Goal: Task Accomplishment & Management: Use online tool/utility

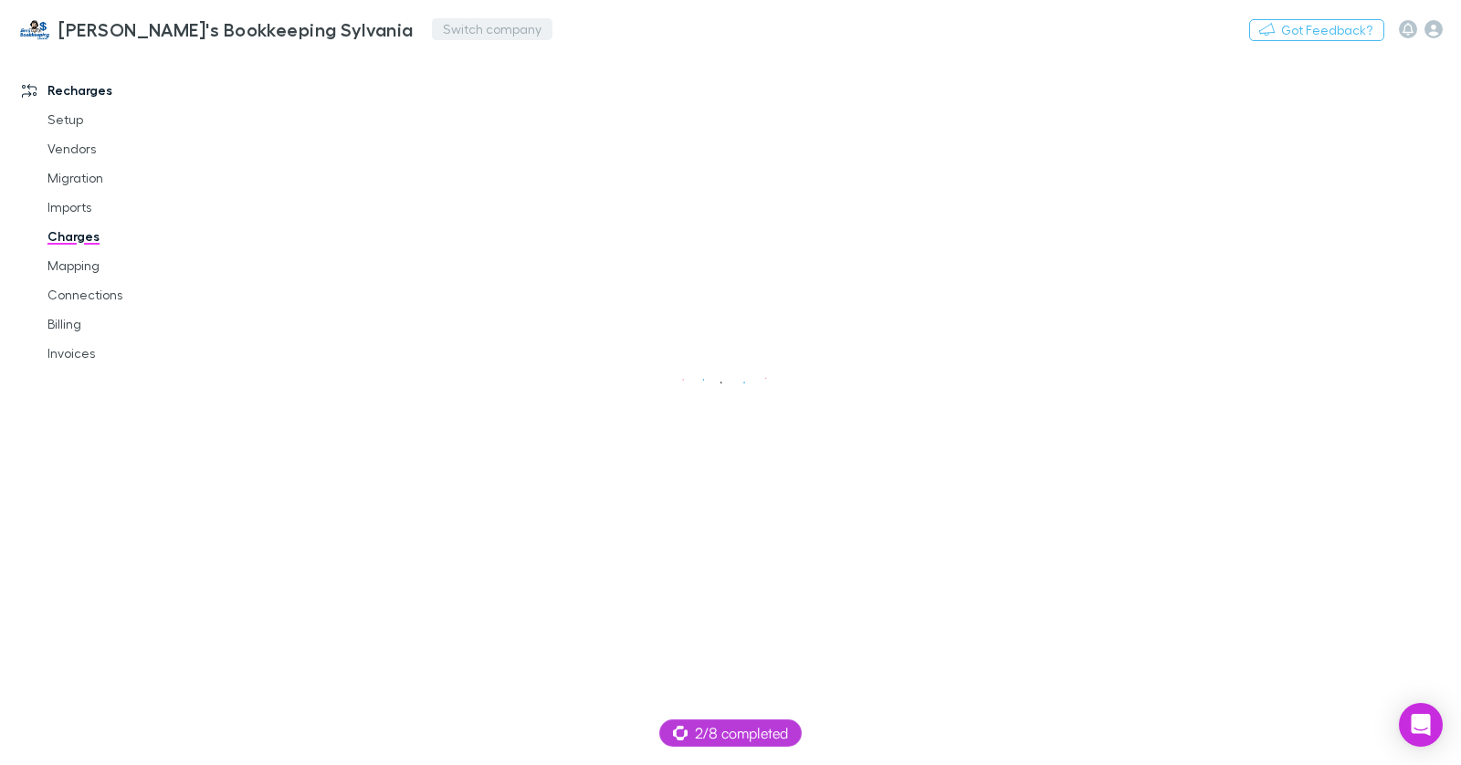
click at [432, 30] on button "Switch company" at bounding box center [492, 29] width 120 height 22
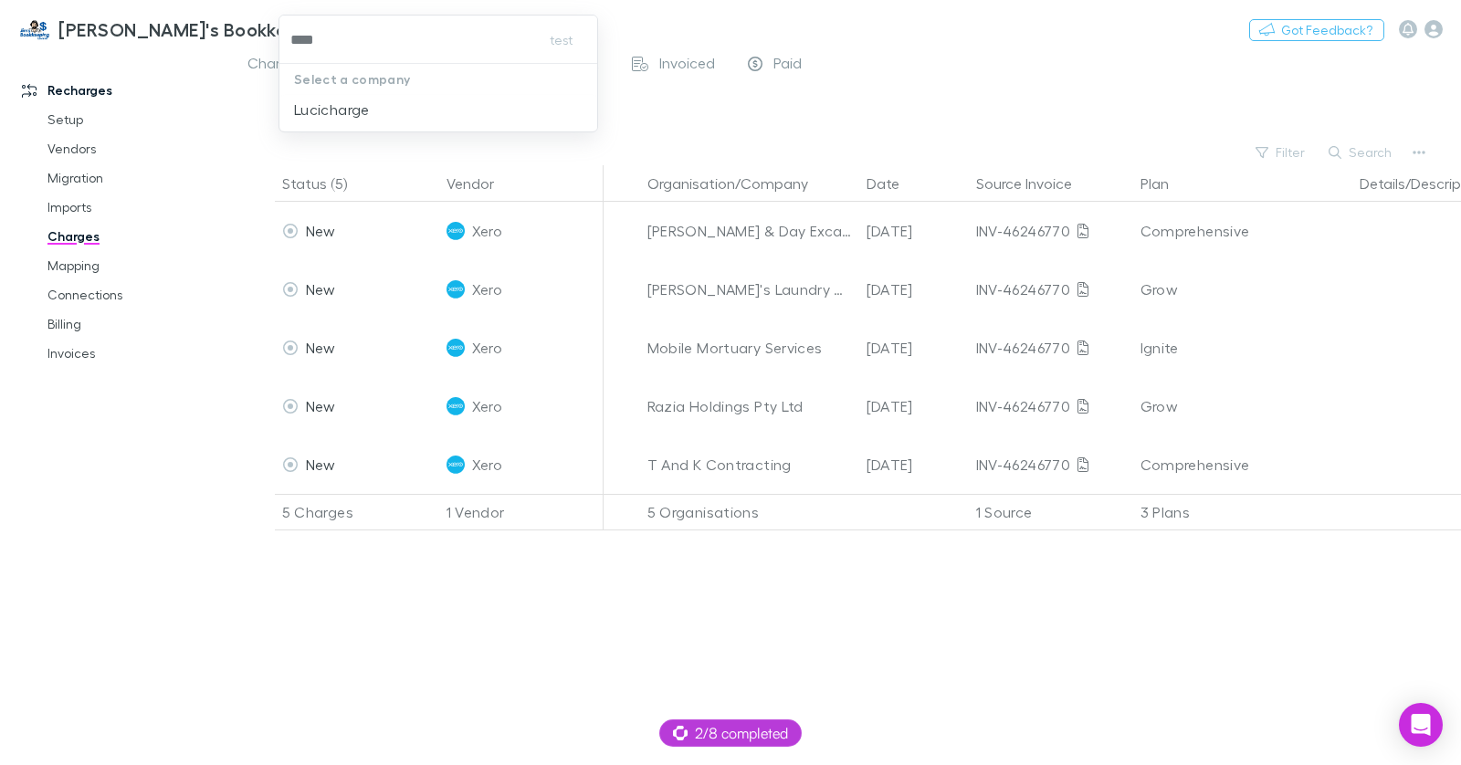
type input "****"
click at [330, 101] on p "Lucicharge" at bounding box center [332, 110] width 76 height 22
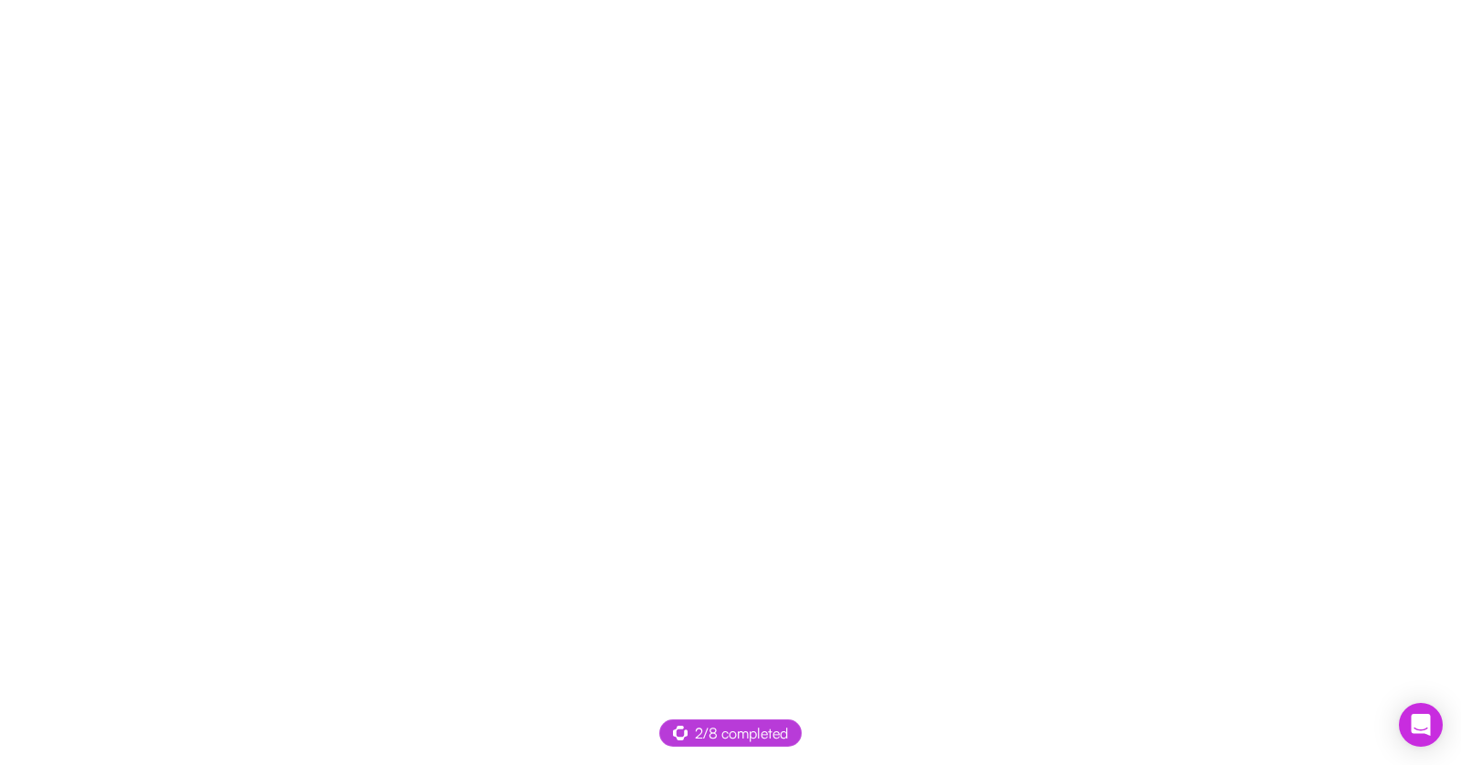
click at [637, 256] on div at bounding box center [730, 382] width 1461 height 765
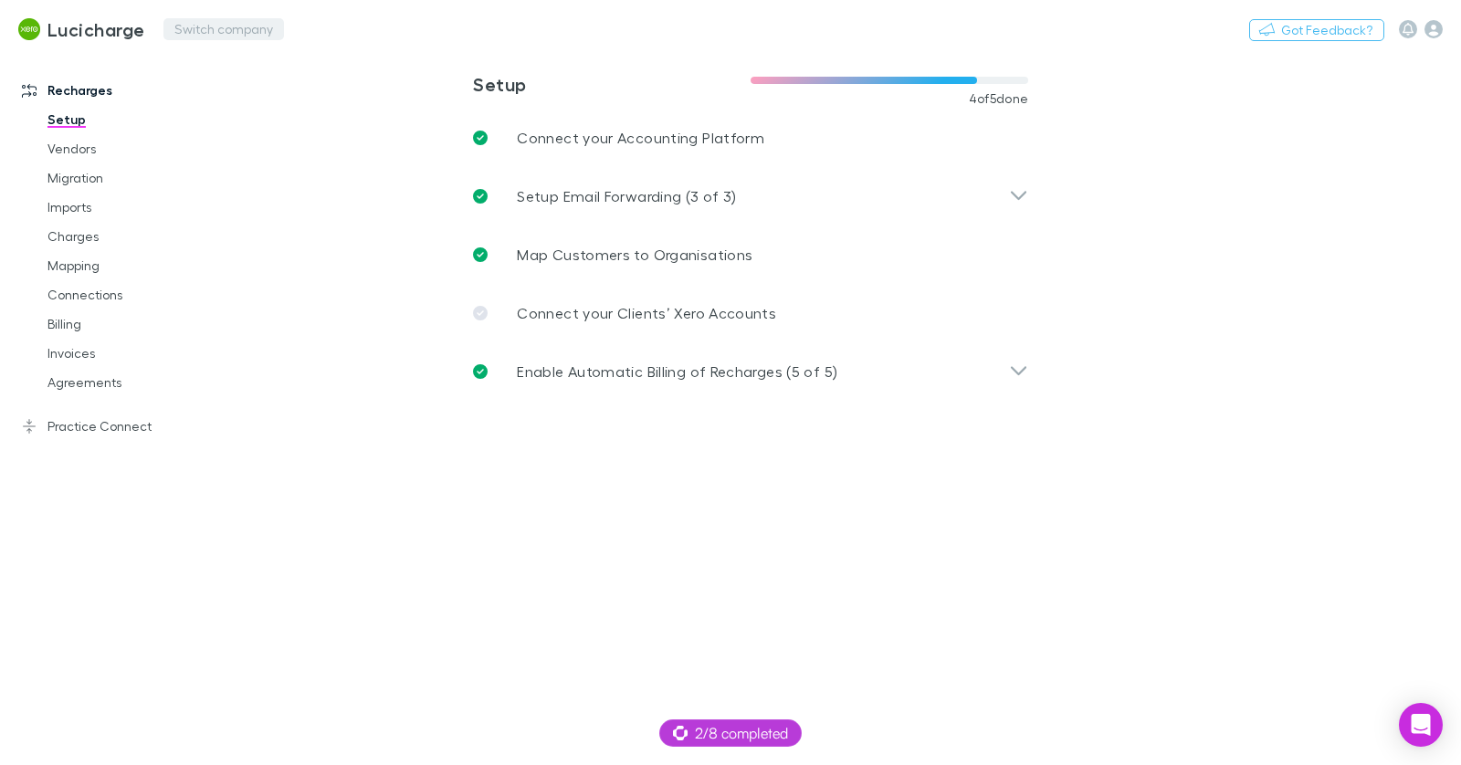
click at [183, 24] on button "Switch company" at bounding box center [223, 29] width 120 height 22
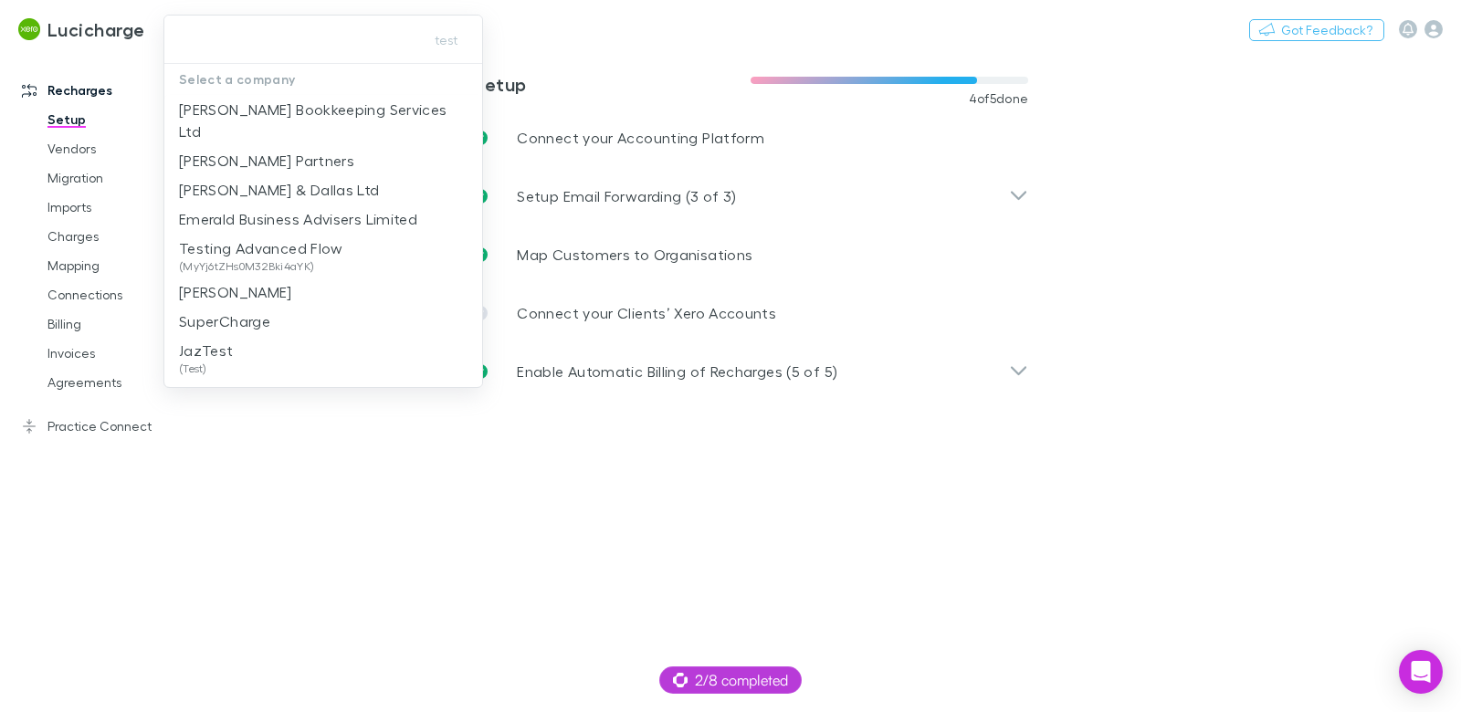
drag, startPoint x: 830, startPoint y: 620, endPoint x: 813, endPoint y: 617, distance: 16.7
click at [822, 620] on div at bounding box center [730, 356] width 1461 height 712
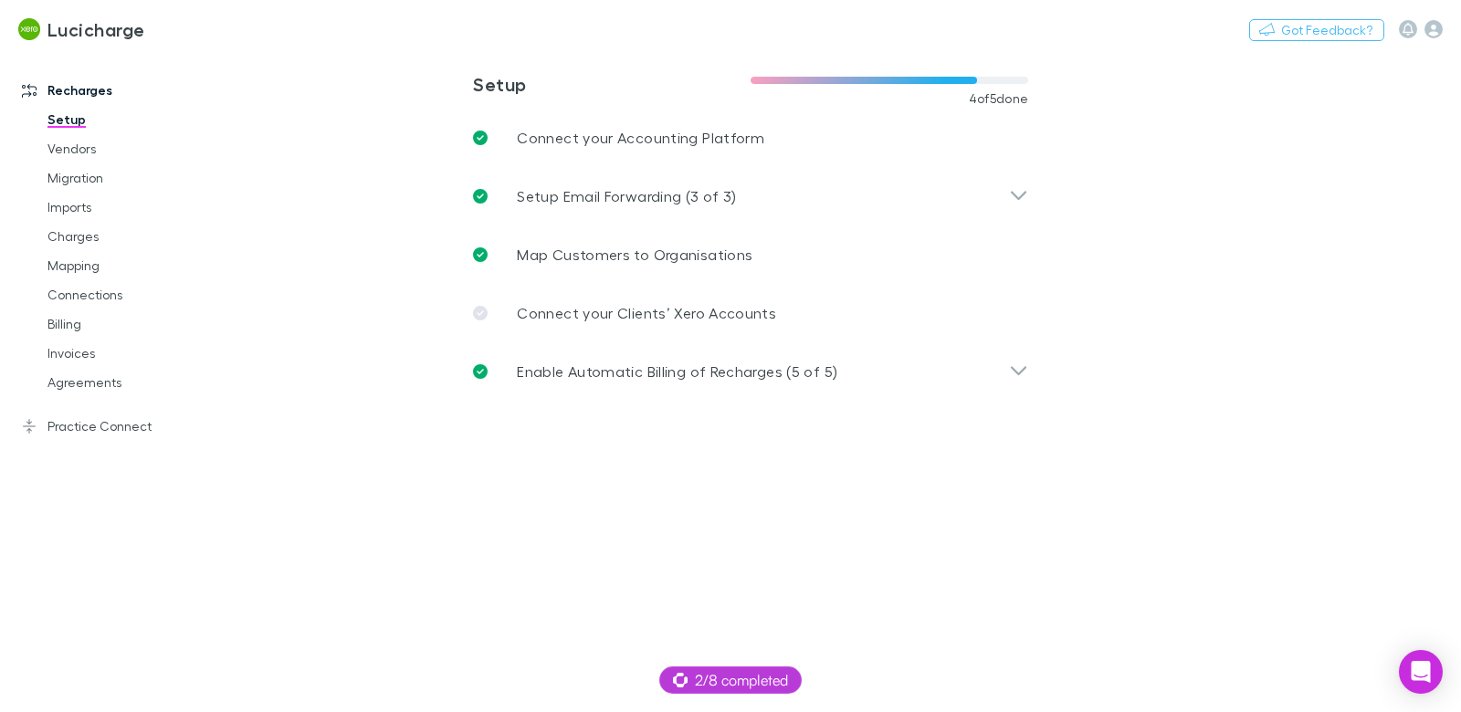
drag, startPoint x: 230, startPoint y: 587, endPoint x: 498, endPoint y: 606, distance: 269.1
click at [230, 587] on div "Recharges Setup Vendors Migration Imports Charges Mapping Connections Billing I…" at bounding box center [115, 370] width 231 height 625
click at [103, 146] on link "Vendors" at bounding box center [128, 148] width 198 height 29
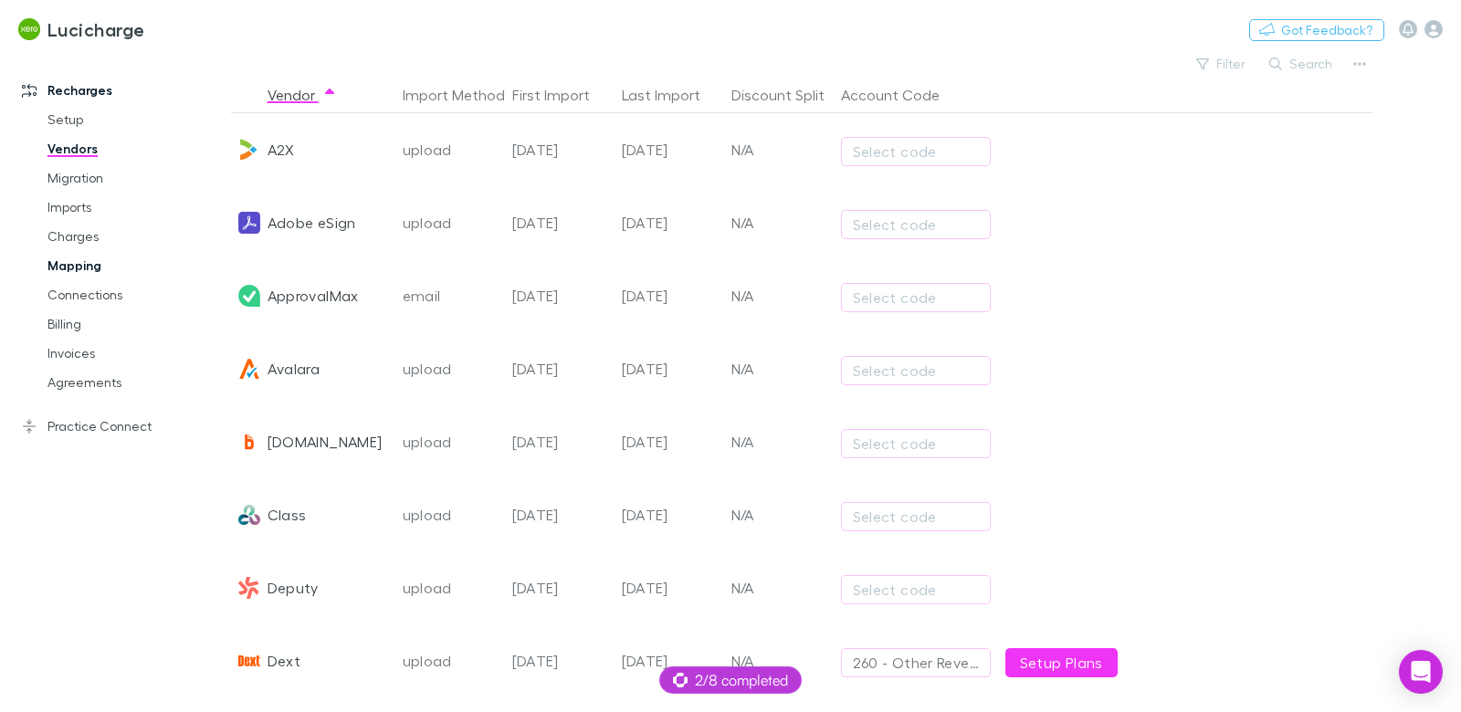
click at [87, 272] on link "Mapping" at bounding box center [128, 265] width 198 height 29
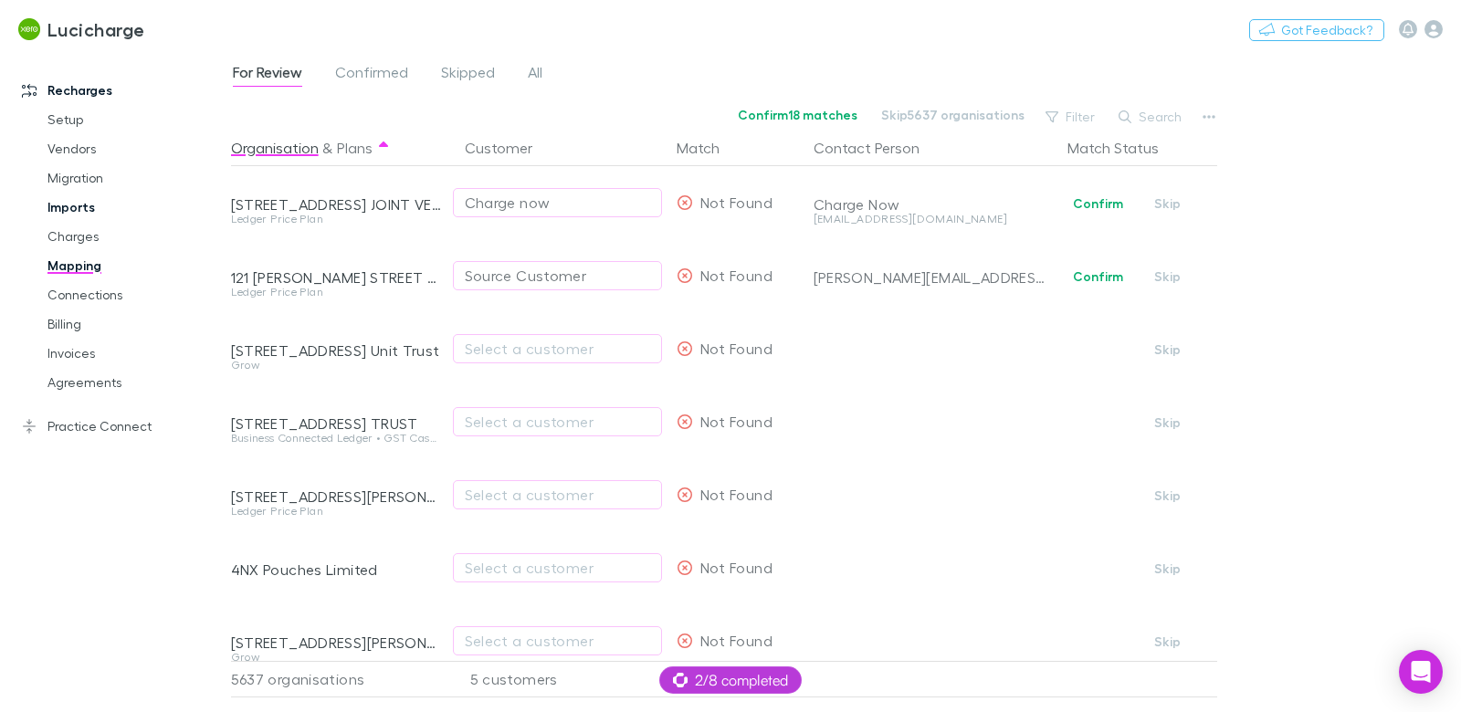
drag, startPoint x: 104, startPoint y: 209, endPoint x: 79, endPoint y: 215, distance: 26.3
click at [104, 209] on link "Imports" at bounding box center [128, 207] width 198 height 29
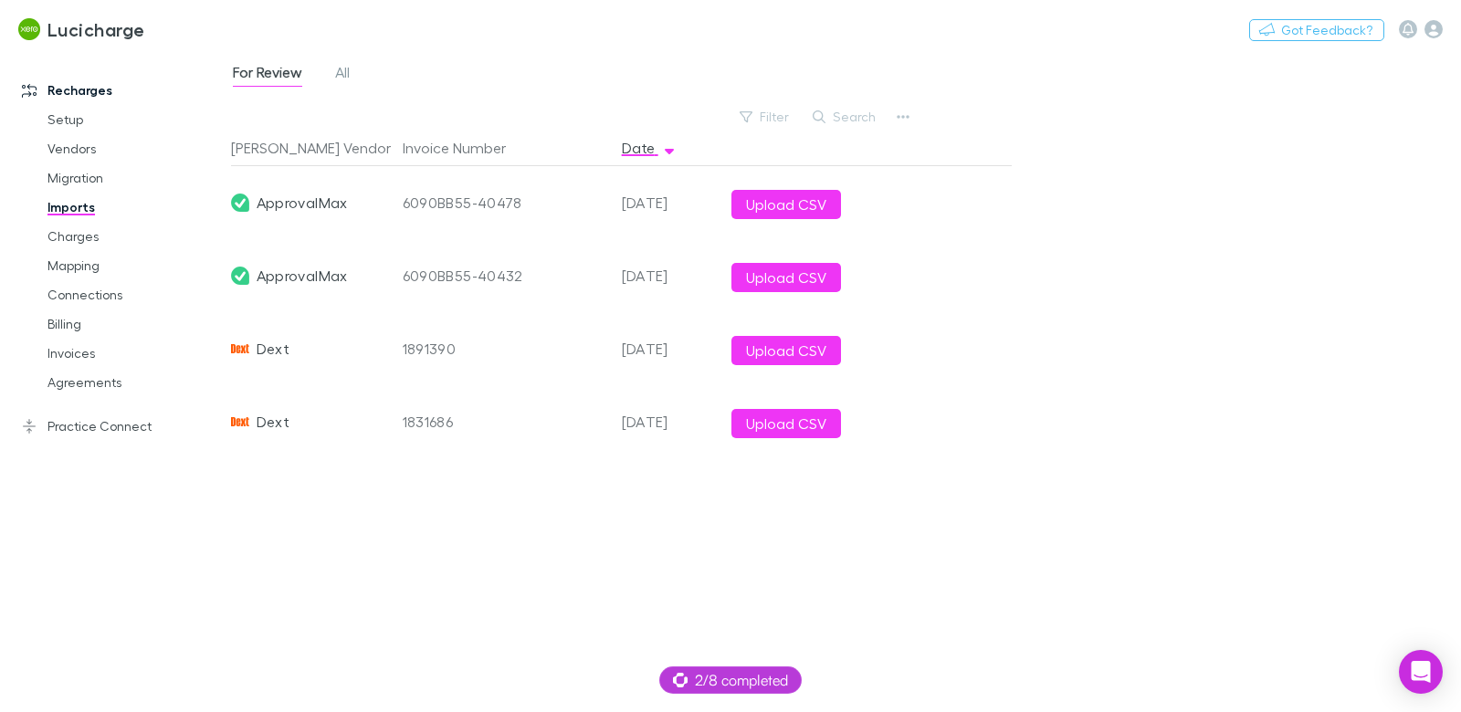
click at [888, 115] on div "Filter Search" at bounding box center [810, 117] width 160 height 26
click at [894, 116] on button "button" at bounding box center [903, 117] width 26 height 26
click at [822, 147] on p "Custom CSV Import" at bounding box center [790, 153] width 222 height 22
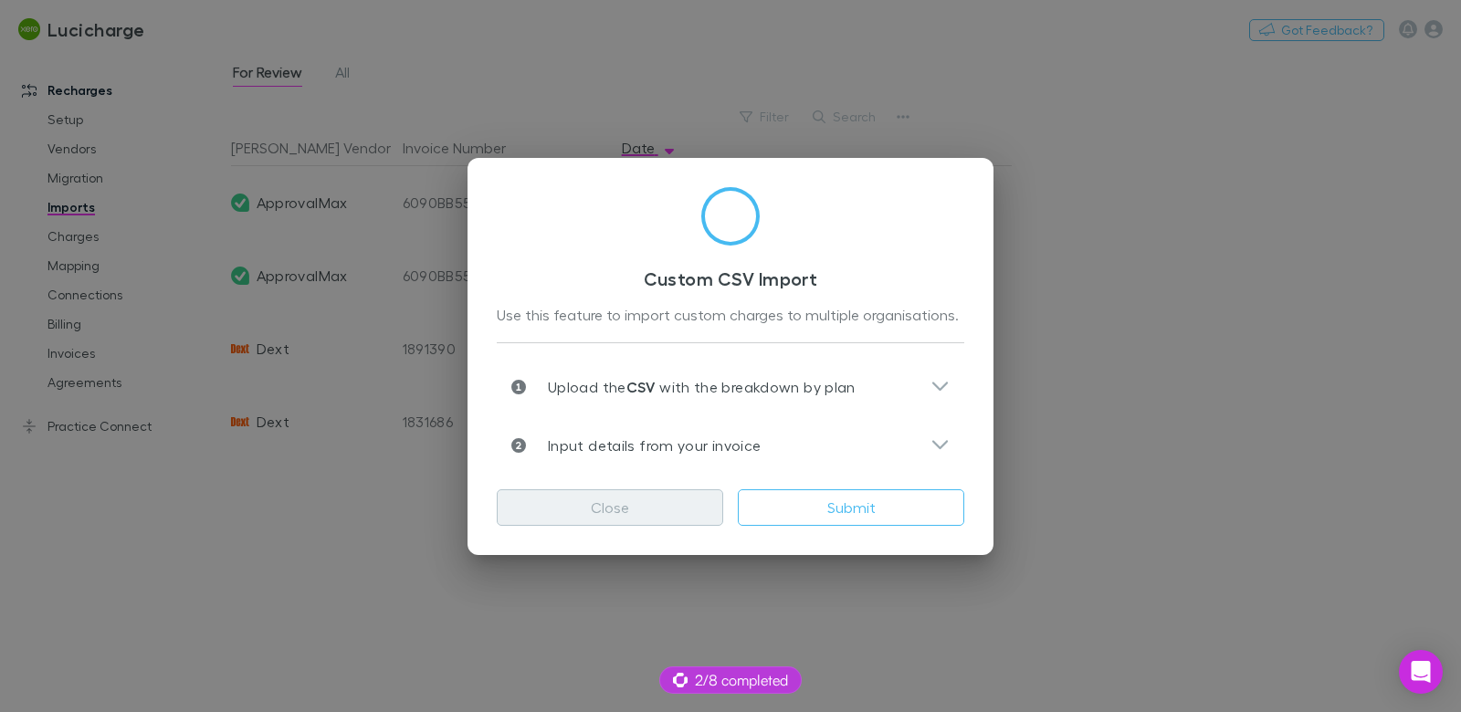
click at [594, 503] on button "Close" at bounding box center [610, 507] width 226 height 37
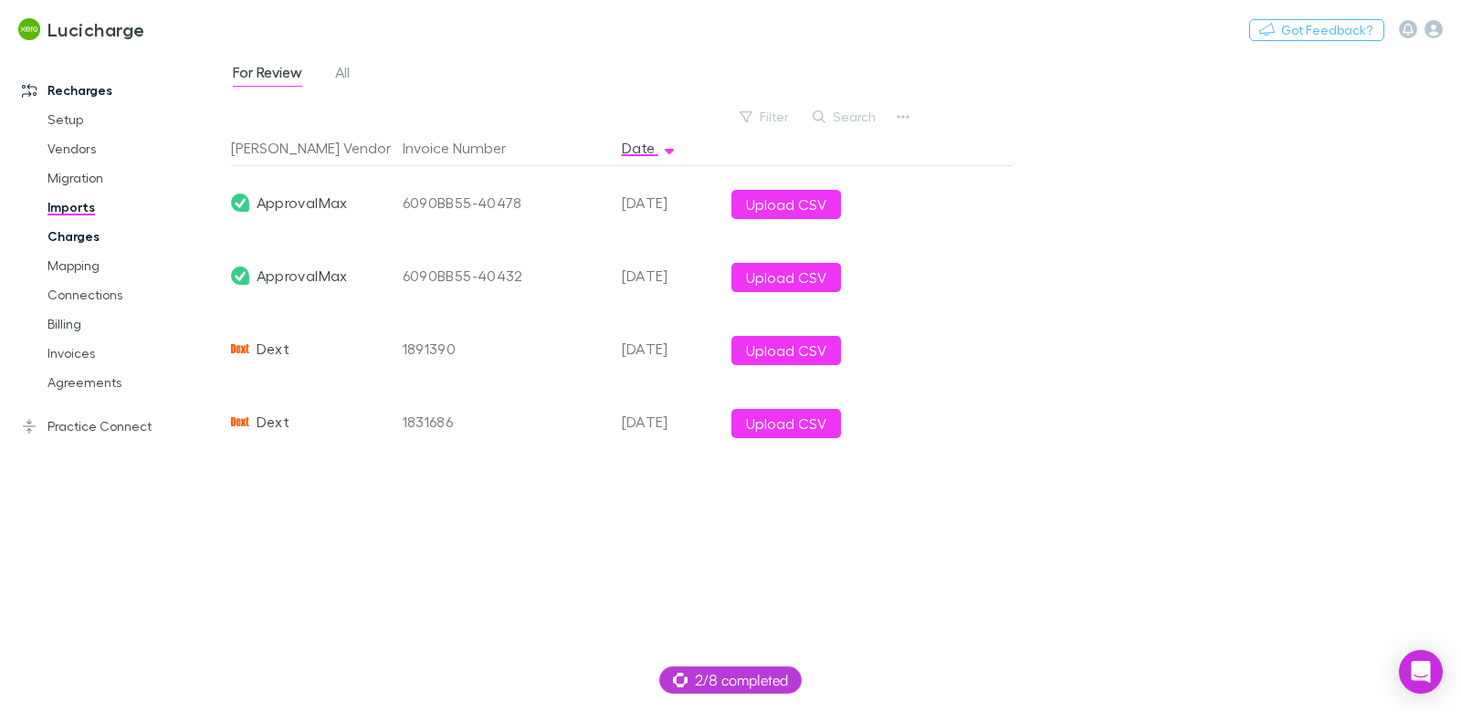
click at [80, 226] on link "Charges" at bounding box center [128, 236] width 198 height 29
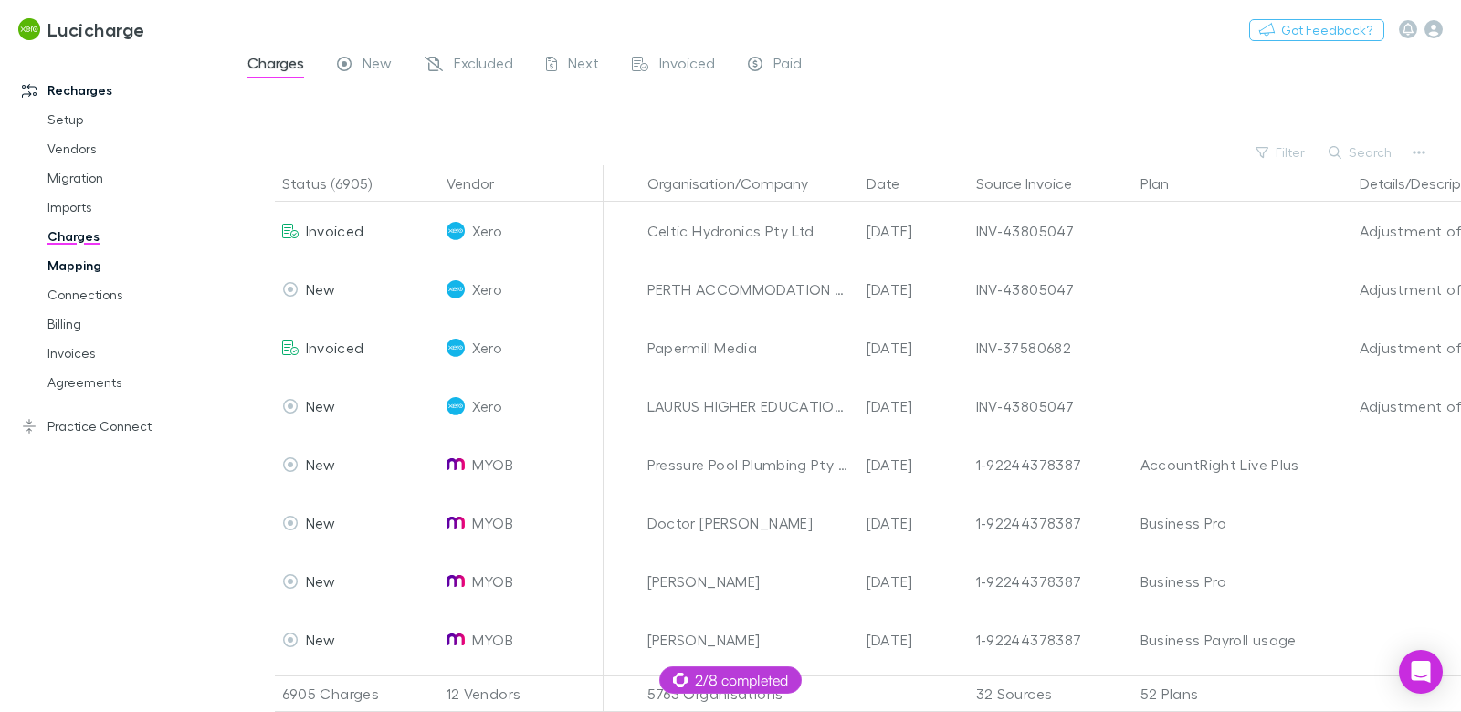
click at [110, 261] on link "Mapping" at bounding box center [128, 265] width 198 height 29
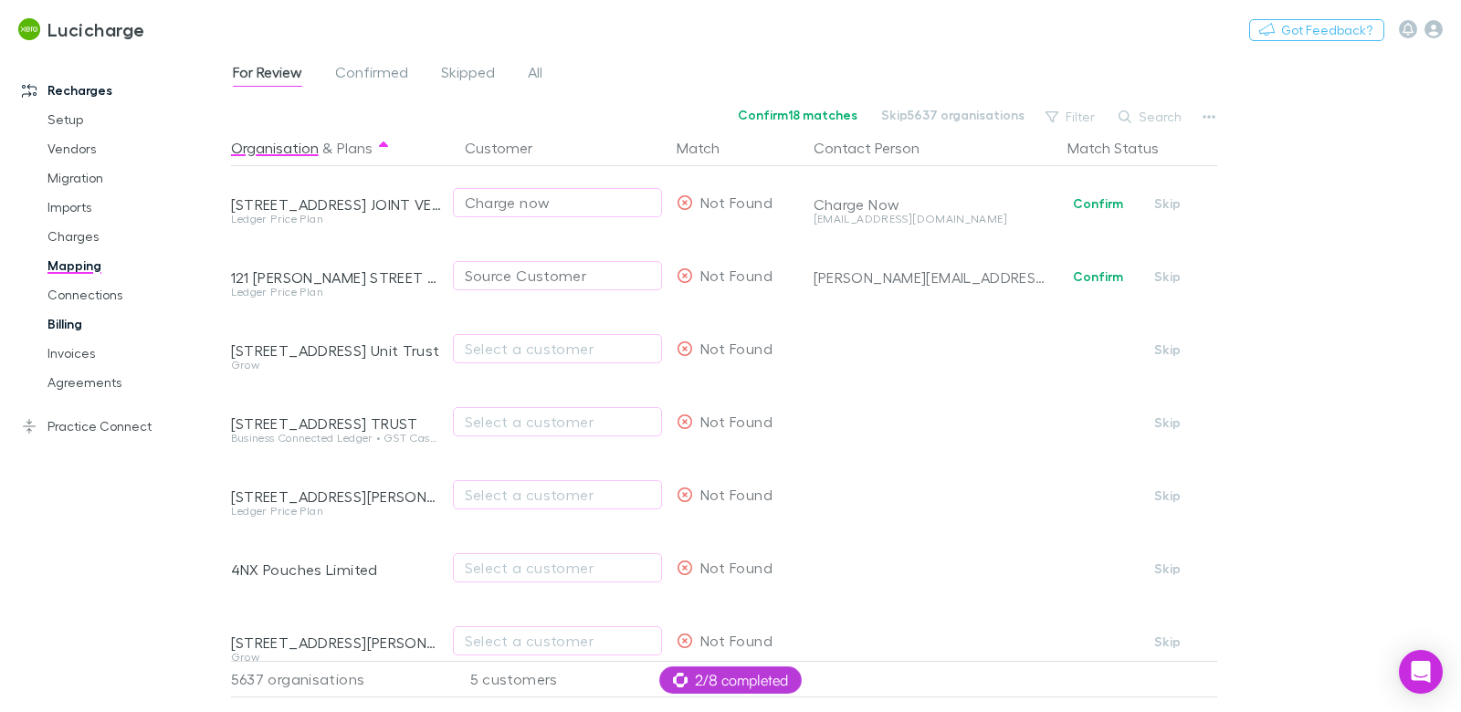
click at [53, 320] on link "Billing" at bounding box center [128, 323] width 198 height 29
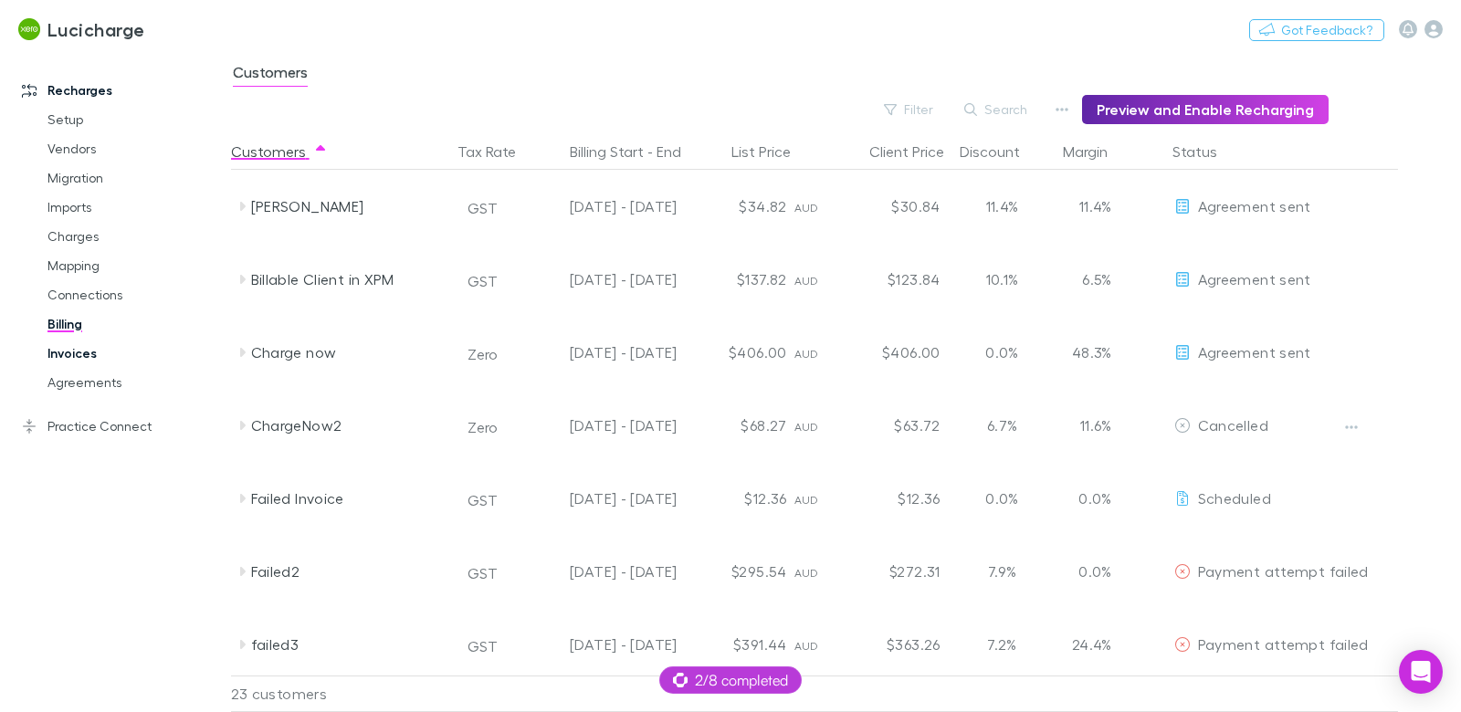
click at [79, 355] on link "Invoices" at bounding box center [128, 353] width 198 height 29
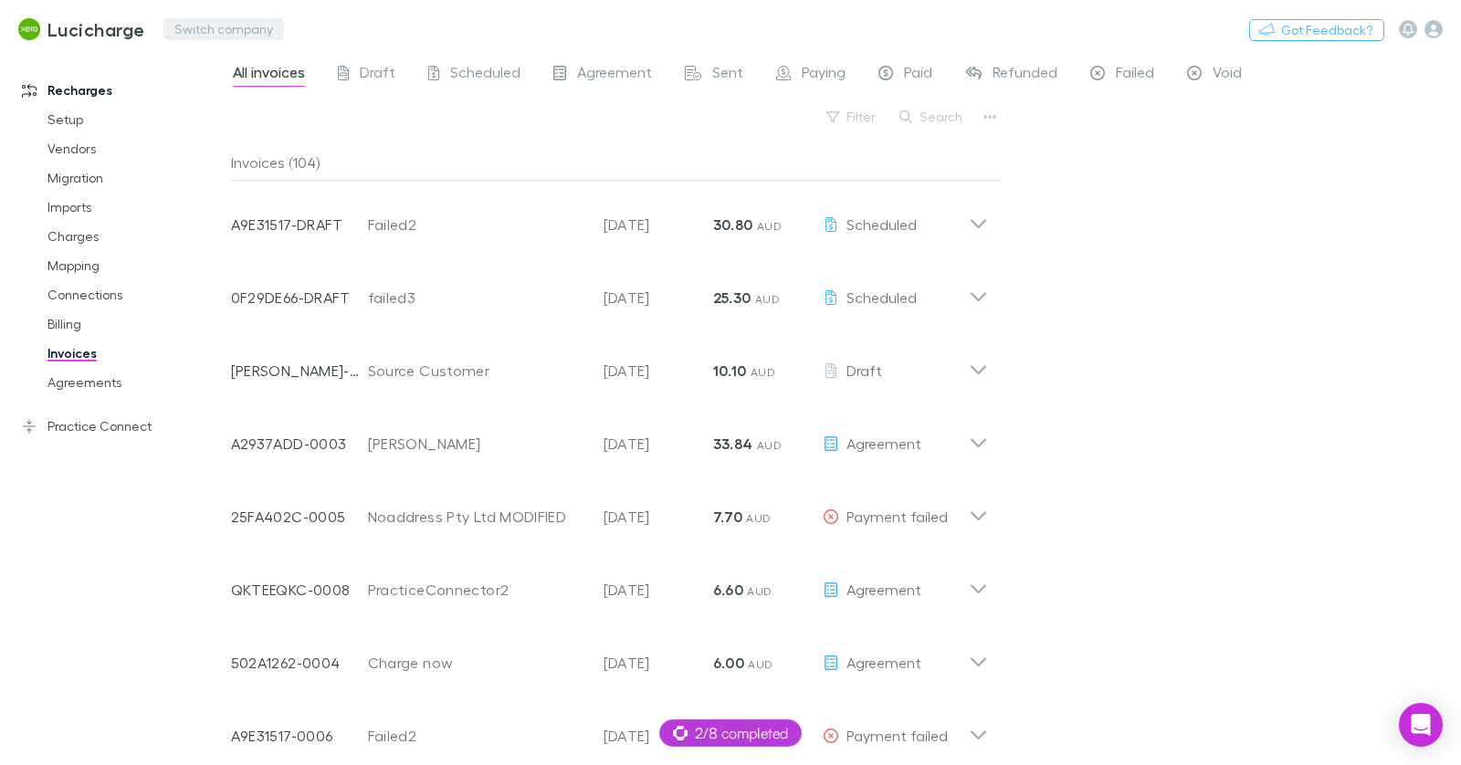
click at [264, 31] on button "Switch company" at bounding box center [223, 29] width 120 height 22
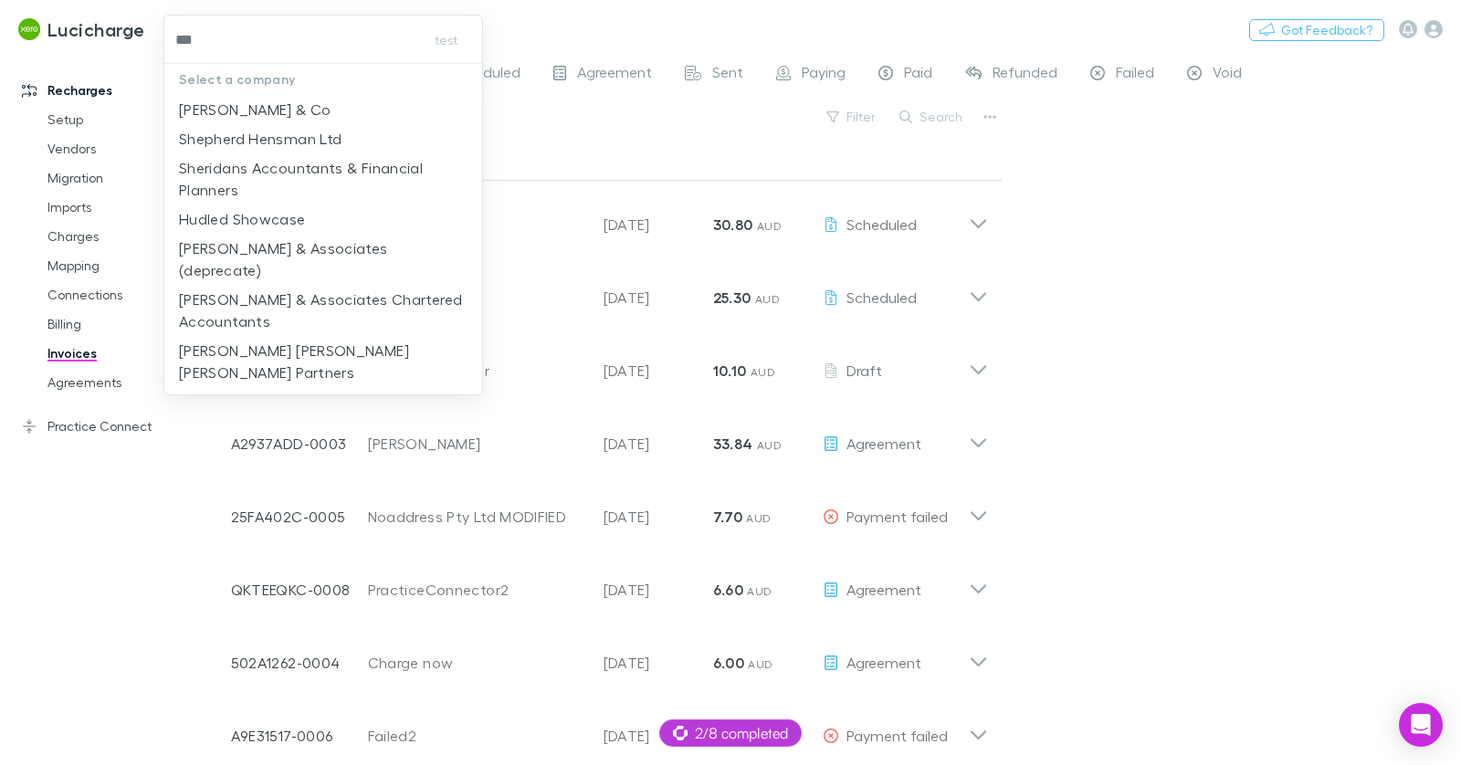
type input "****"
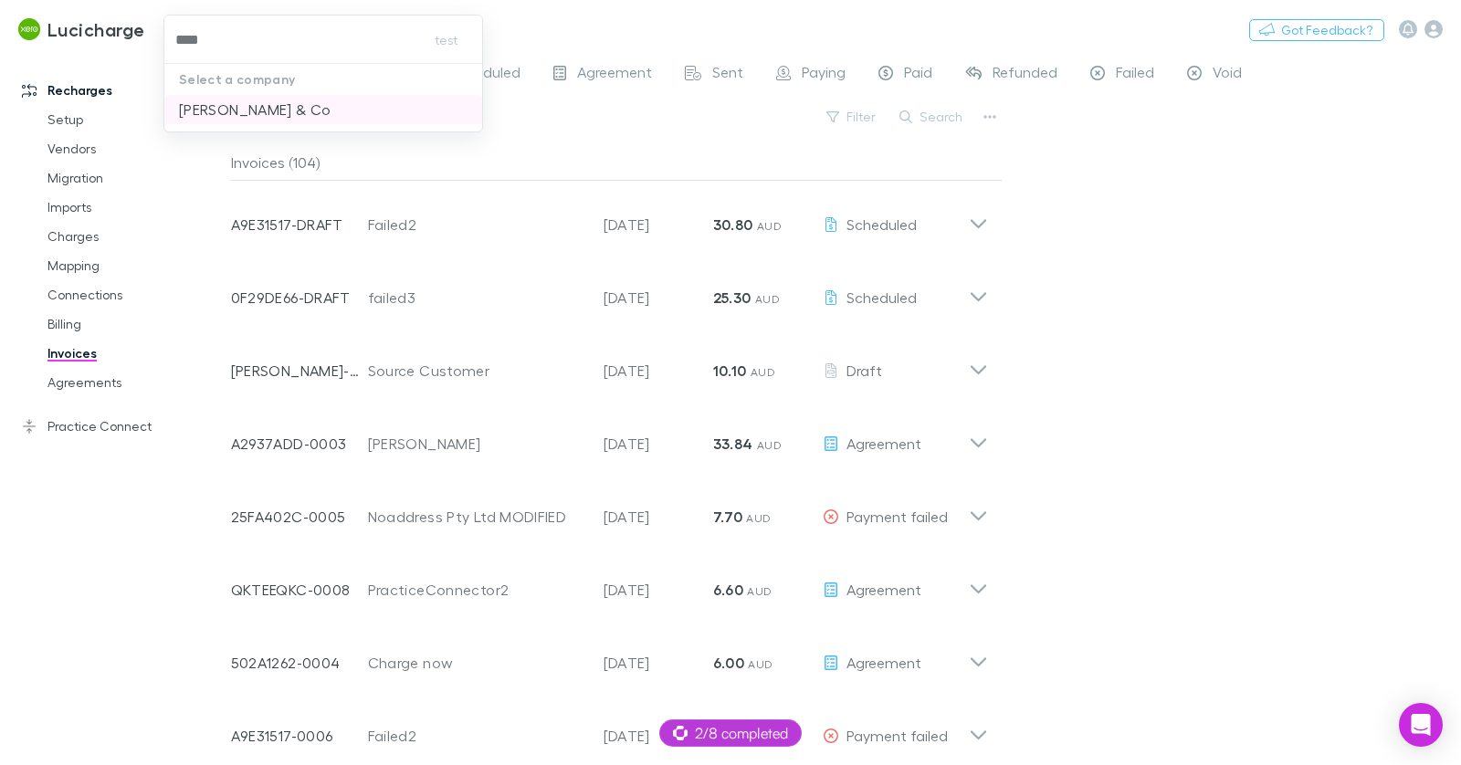
click at [341, 117] on li "Shaddock & Co" at bounding box center [323, 109] width 319 height 29
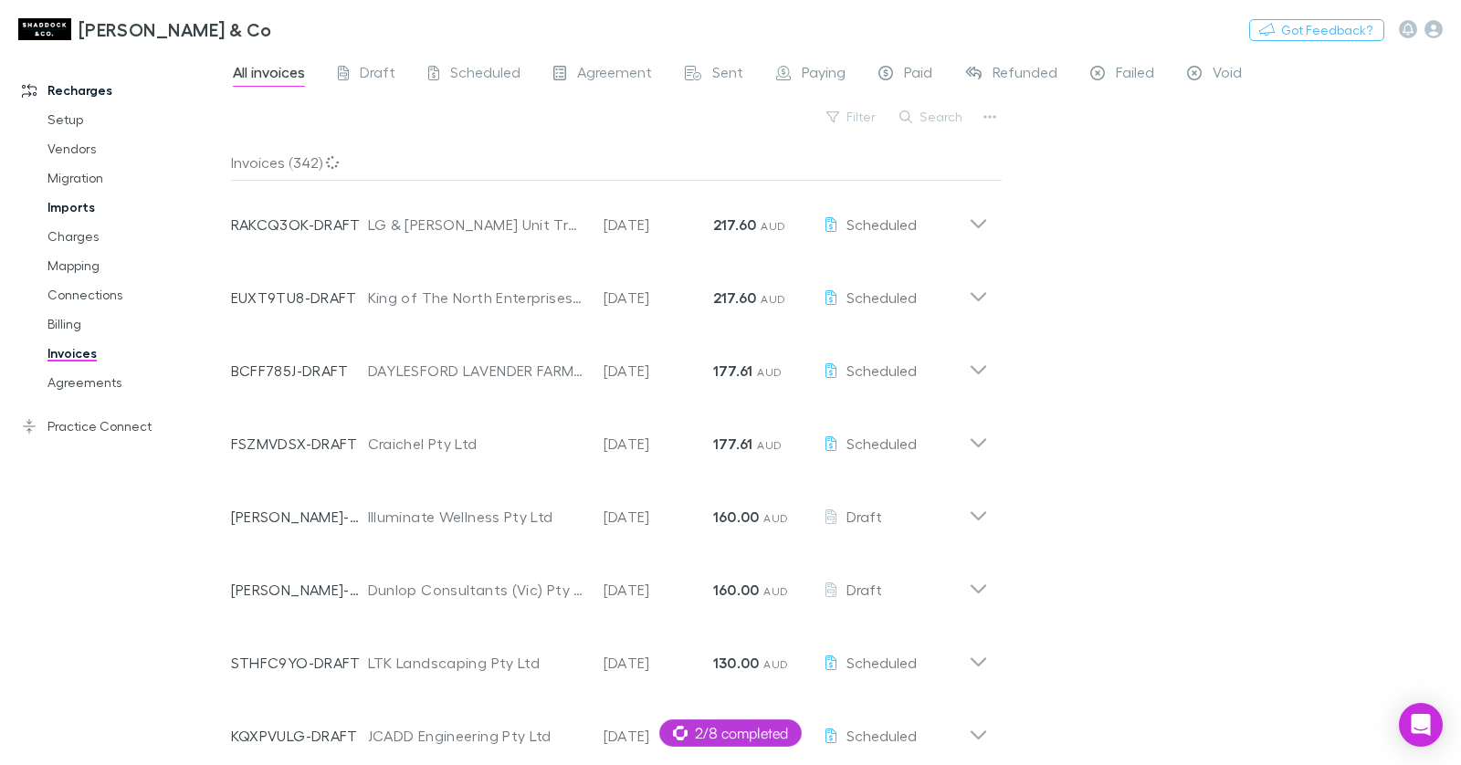
click at [67, 202] on link "Imports" at bounding box center [128, 207] width 198 height 29
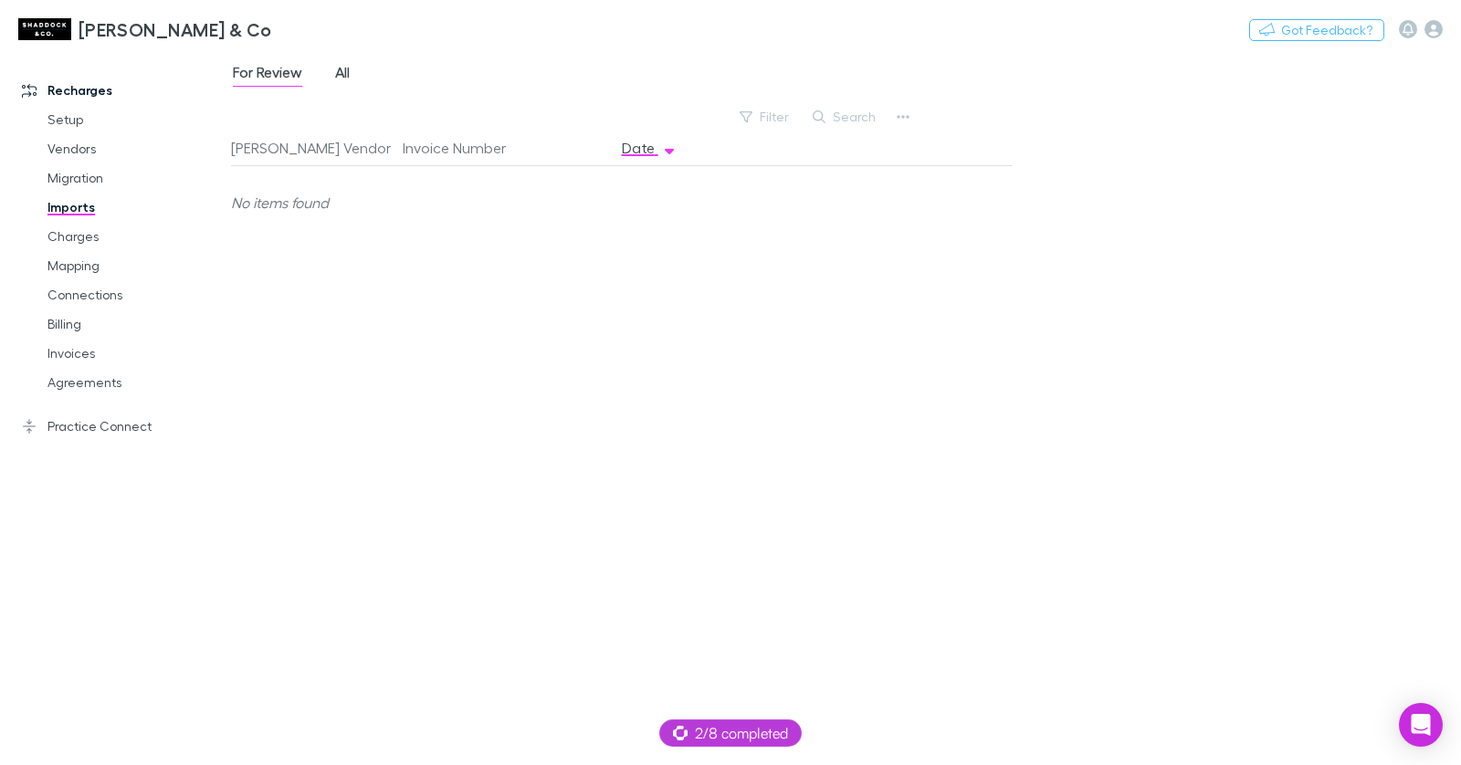
click at [339, 73] on span "All" at bounding box center [342, 75] width 15 height 24
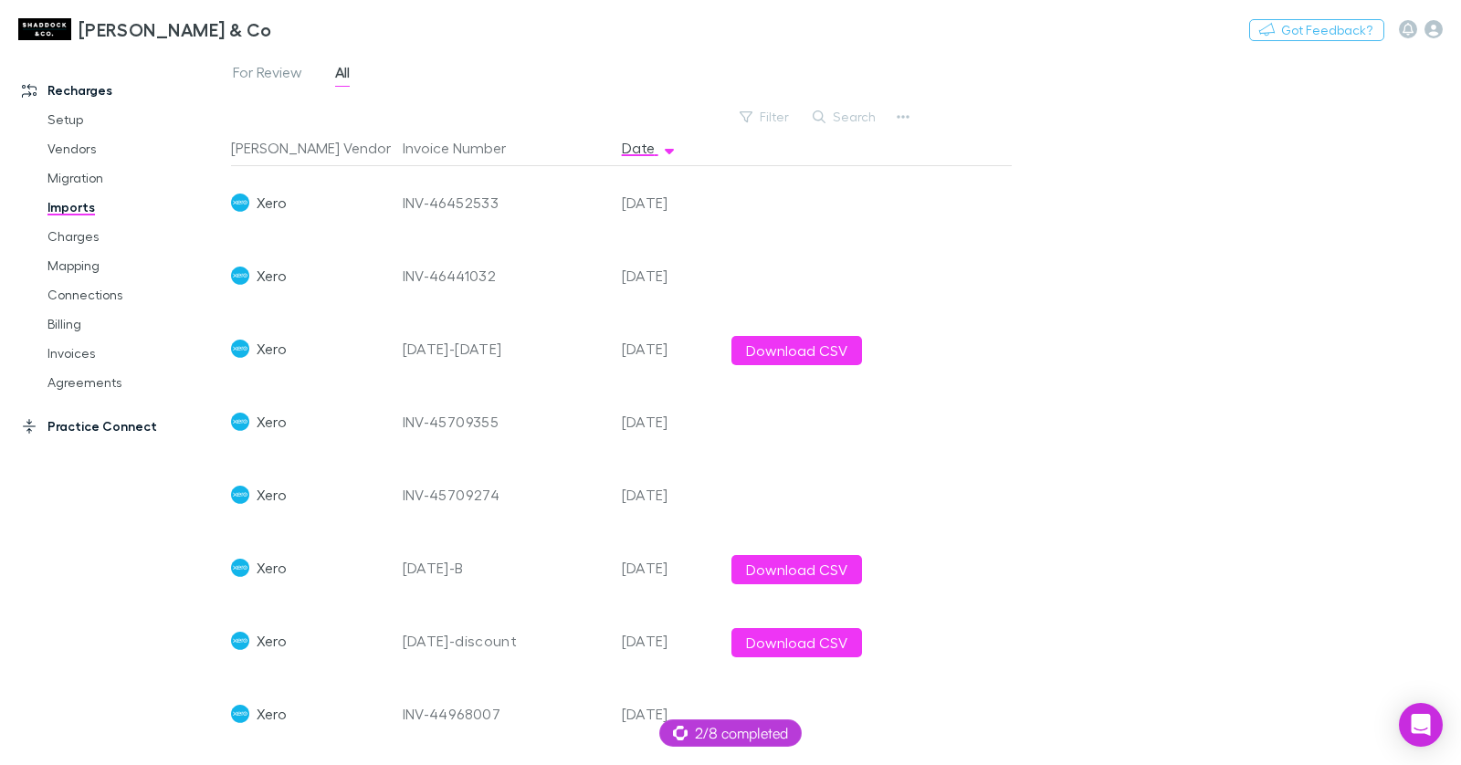
click at [87, 428] on link "Practice Connect" at bounding box center [116, 426] width 224 height 29
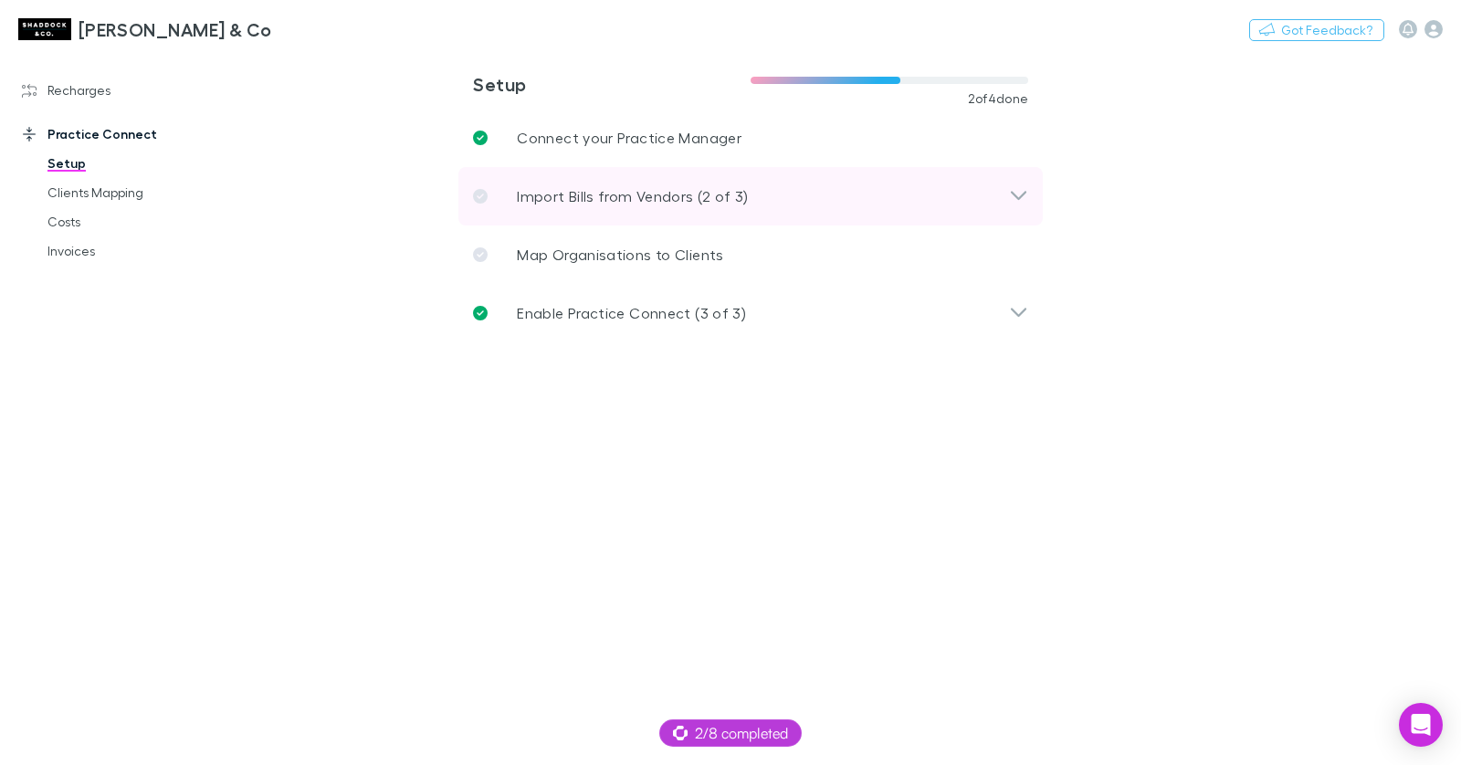
click at [606, 204] on p "Import Bills from Vendors (2 of 3)" at bounding box center [633, 196] width 232 height 22
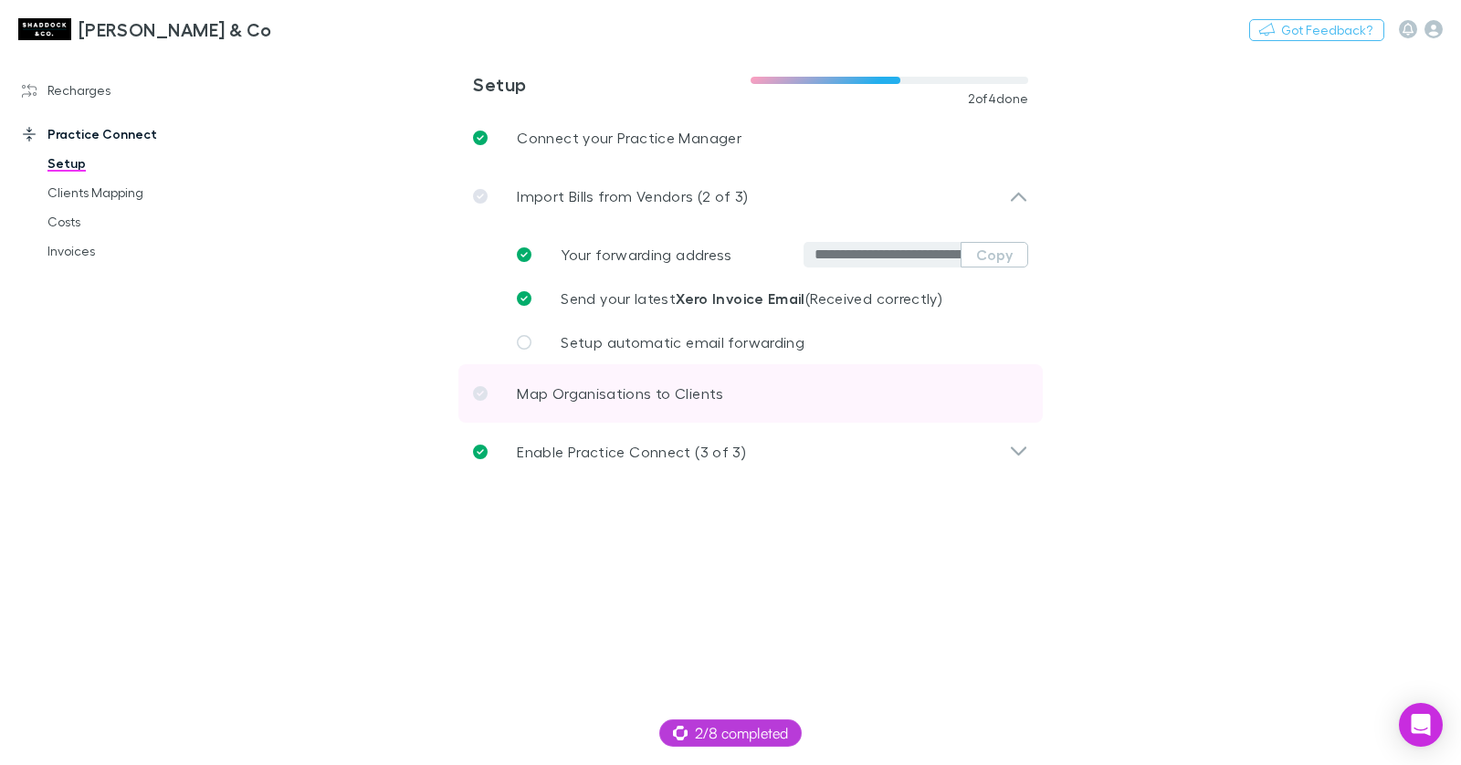
click at [590, 391] on p "Map Organisations to Clients" at bounding box center [620, 393] width 206 height 22
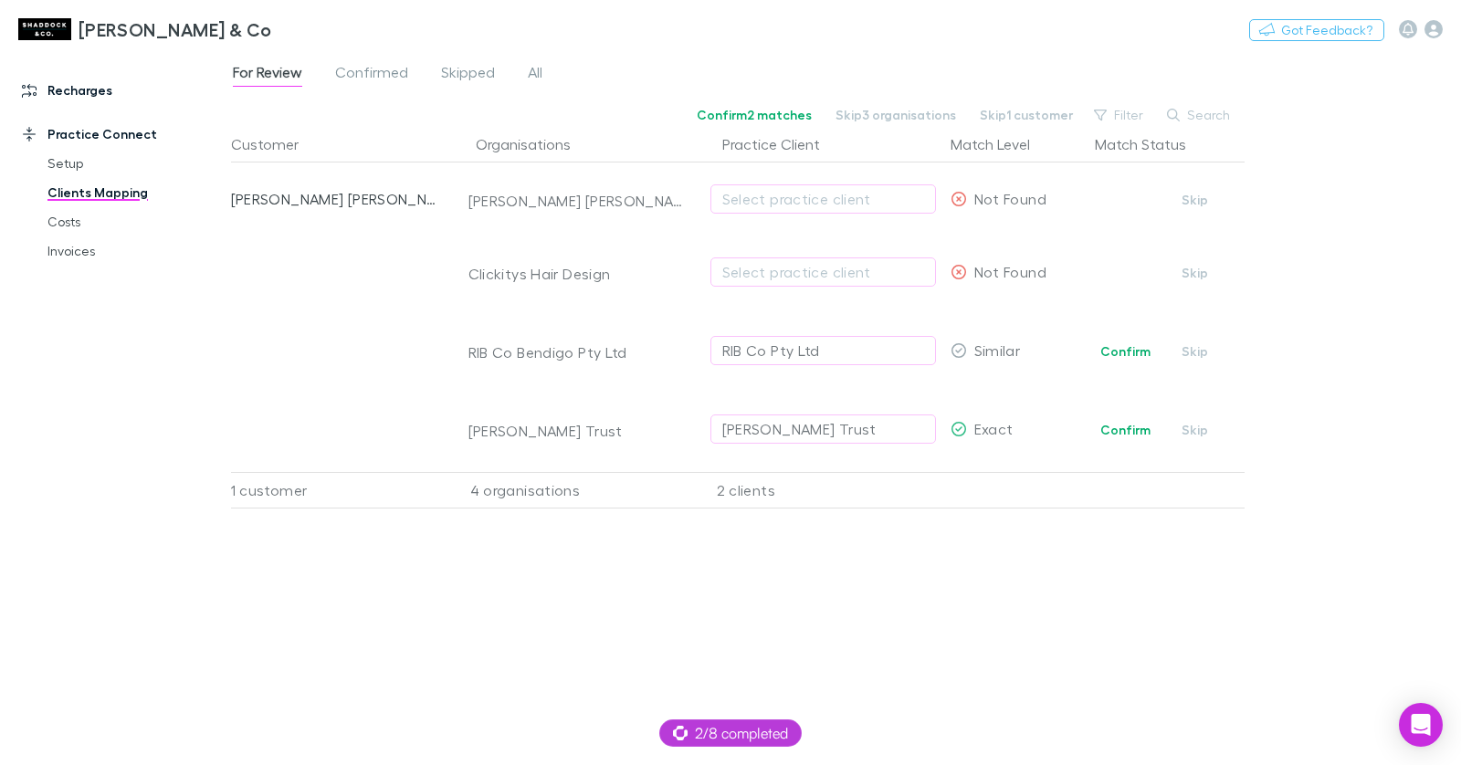
click at [89, 94] on link "Recharges" at bounding box center [116, 90] width 224 height 29
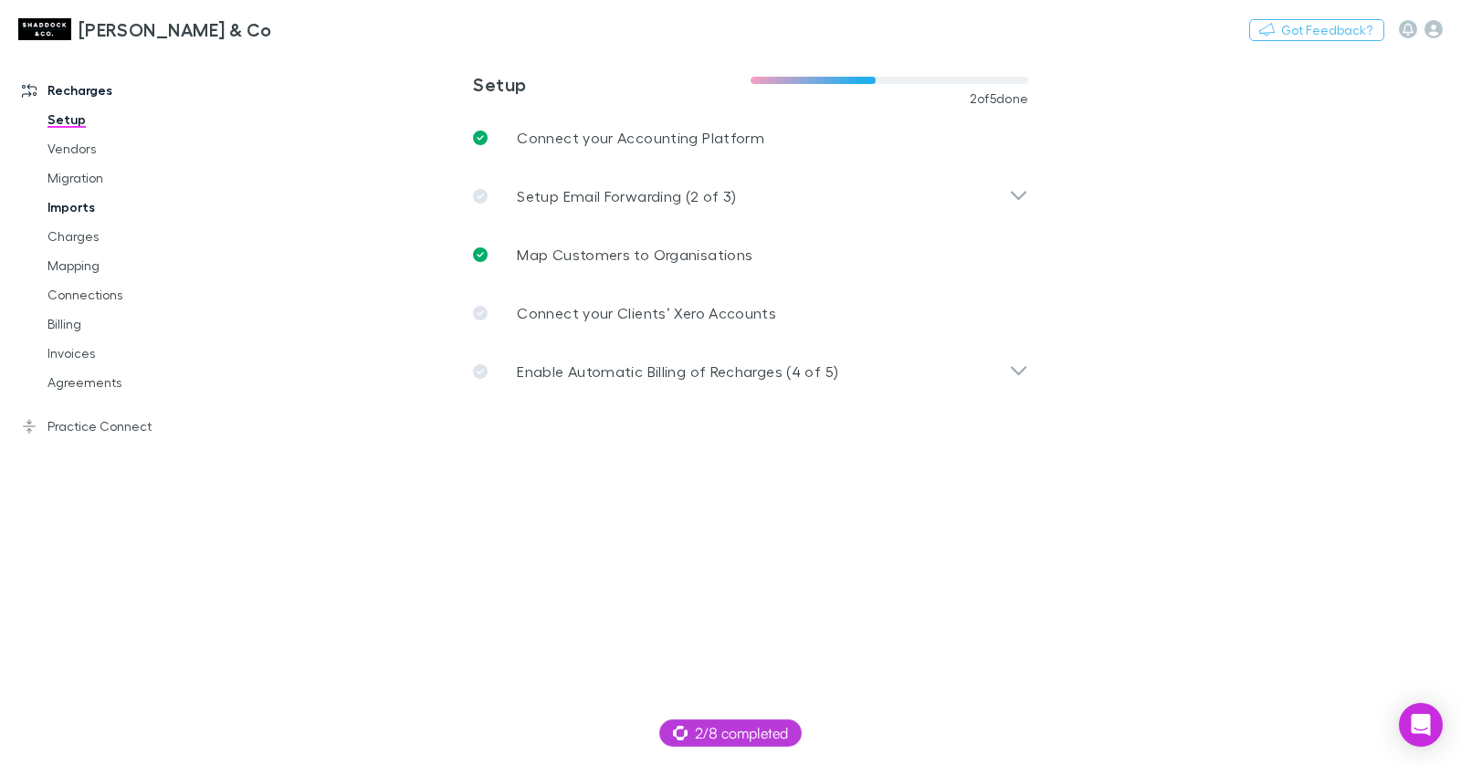
click at [89, 213] on link "Imports" at bounding box center [128, 207] width 198 height 29
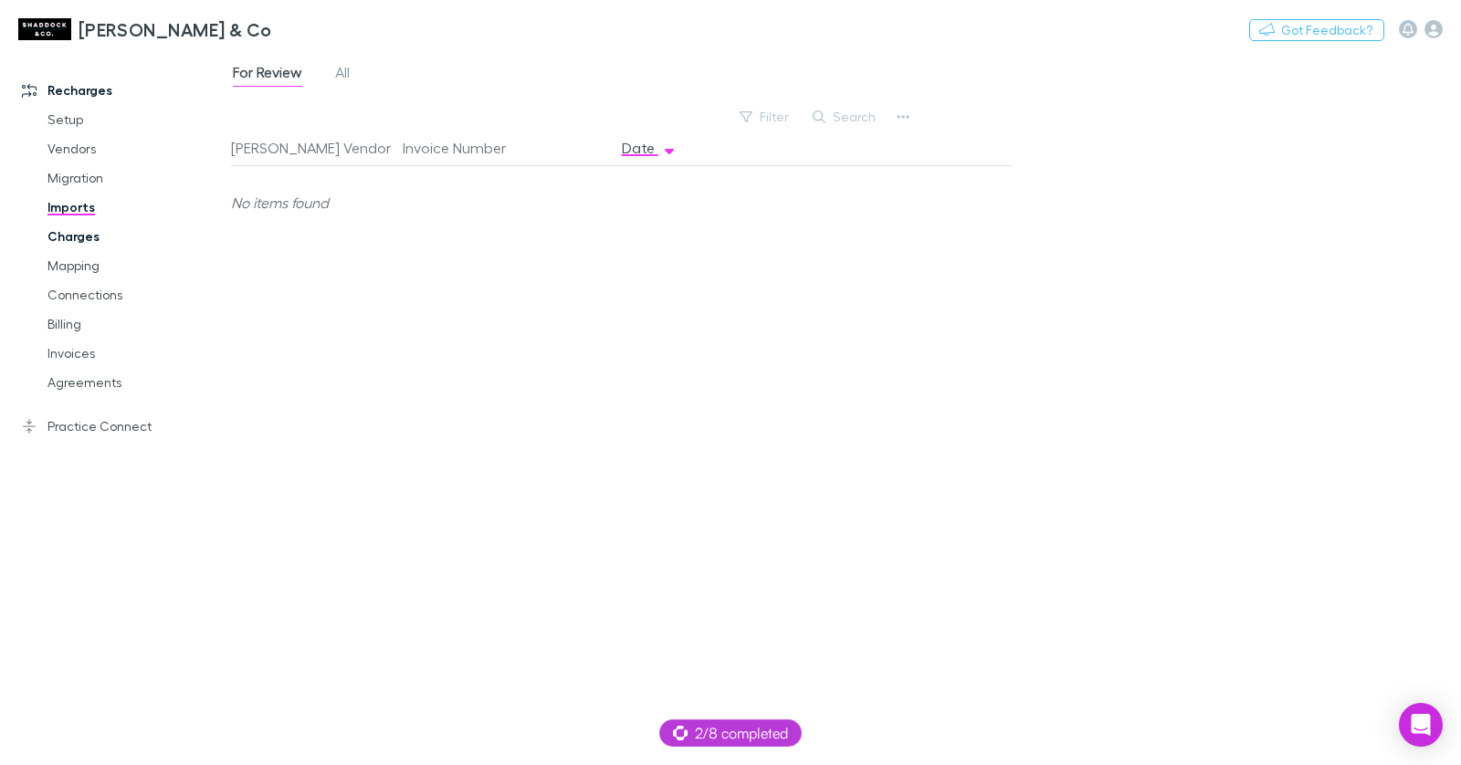
click at [66, 243] on link "Charges" at bounding box center [128, 236] width 198 height 29
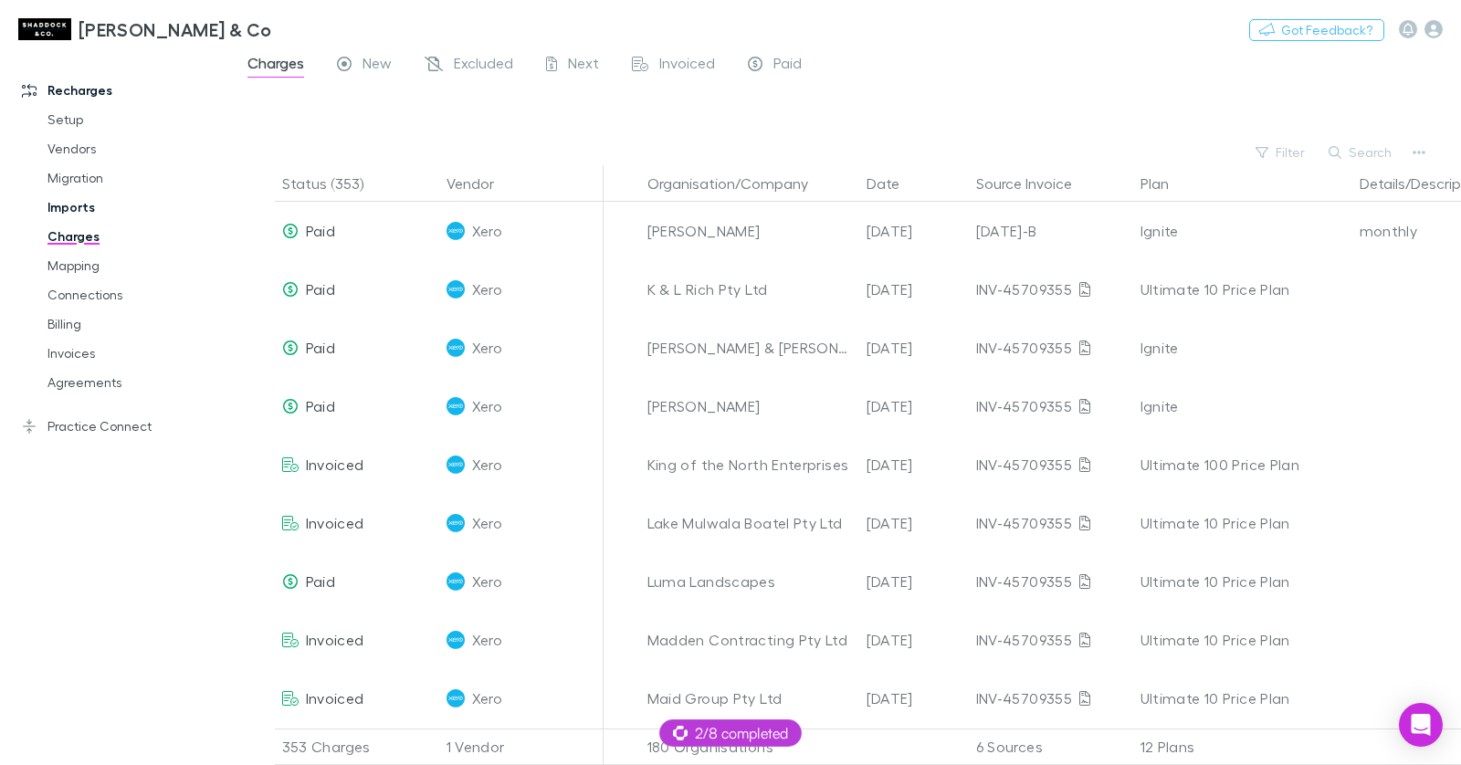
click at [73, 209] on link "Imports" at bounding box center [128, 207] width 198 height 29
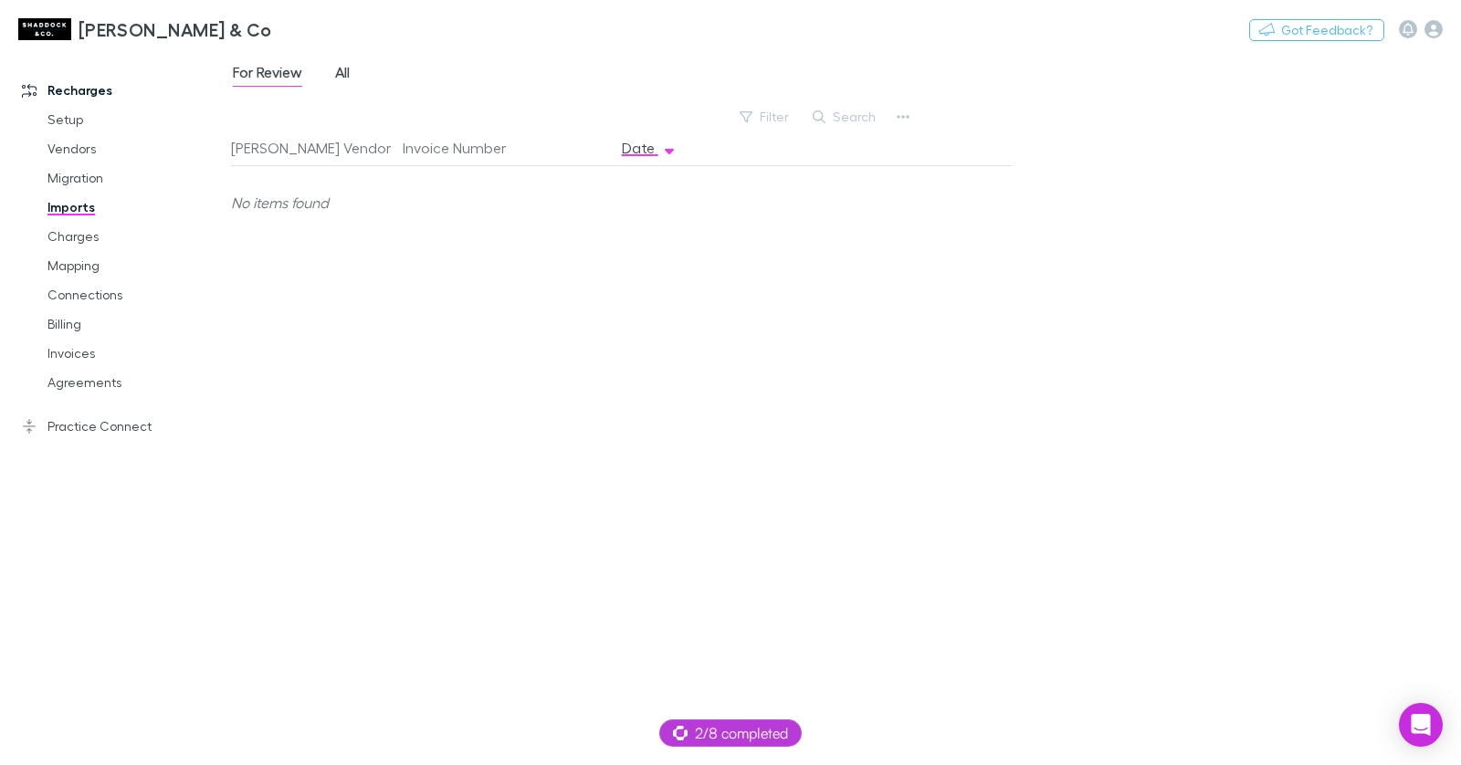
click at [340, 70] on span "All" at bounding box center [342, 75] width 15 height 24
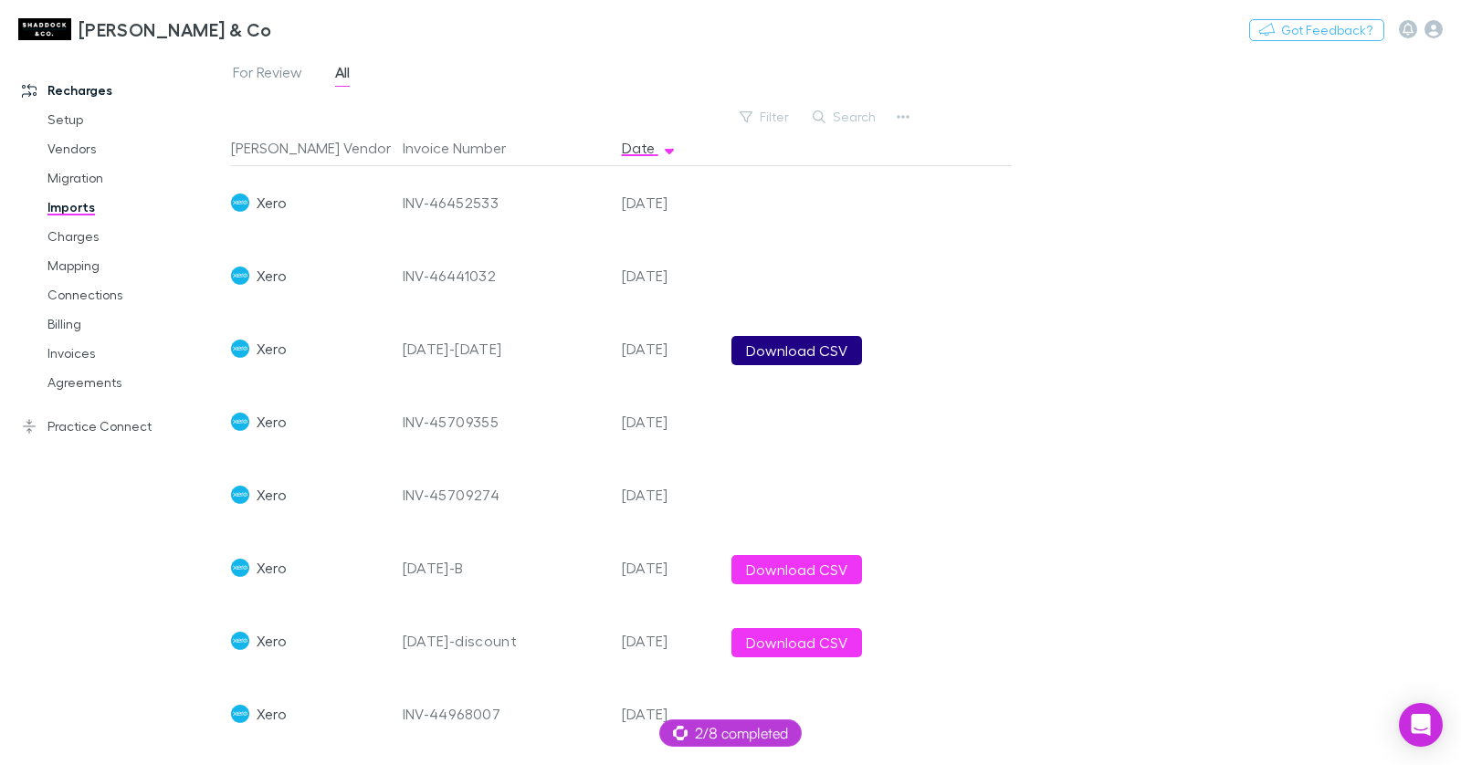
click at [773, 355] on button "Download CSV" at bounding box center [796, 350] width 131 height 29
click at [431, 354] on div "Sep-Oct 2025" at bounding box center [505, 348] width 204 height 73
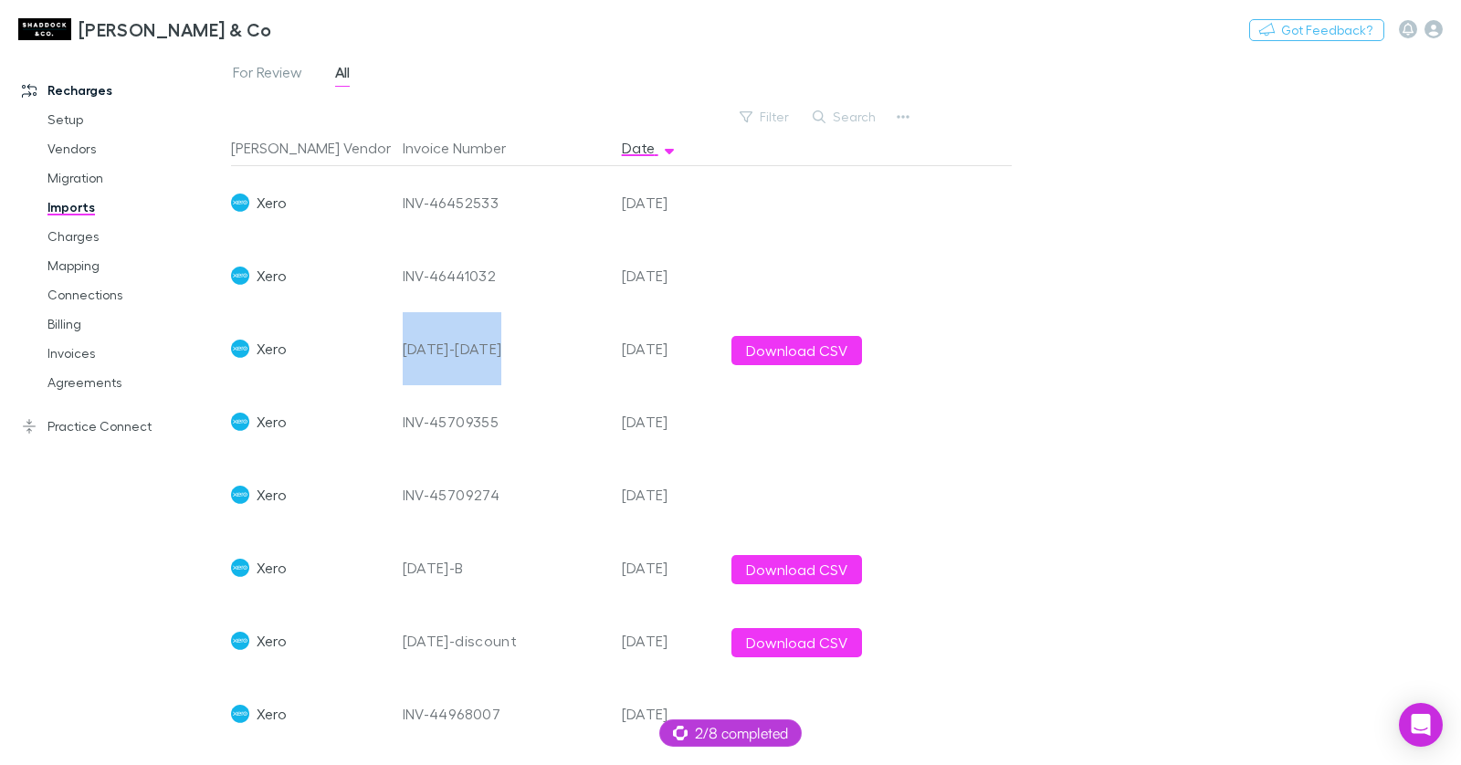
click at [431, 354] on div "Sep-Oct 2025" at bounding box center [505, 348] width 204 height 73
copy div "Sep-Oct 2025"
click at [906, 117] on icon "button" at bounding box center [902, 117] width 13 height 4
click at [793, 161] on p "Custom CSV Import" at bounding box center [790, 153] width 222 height 22
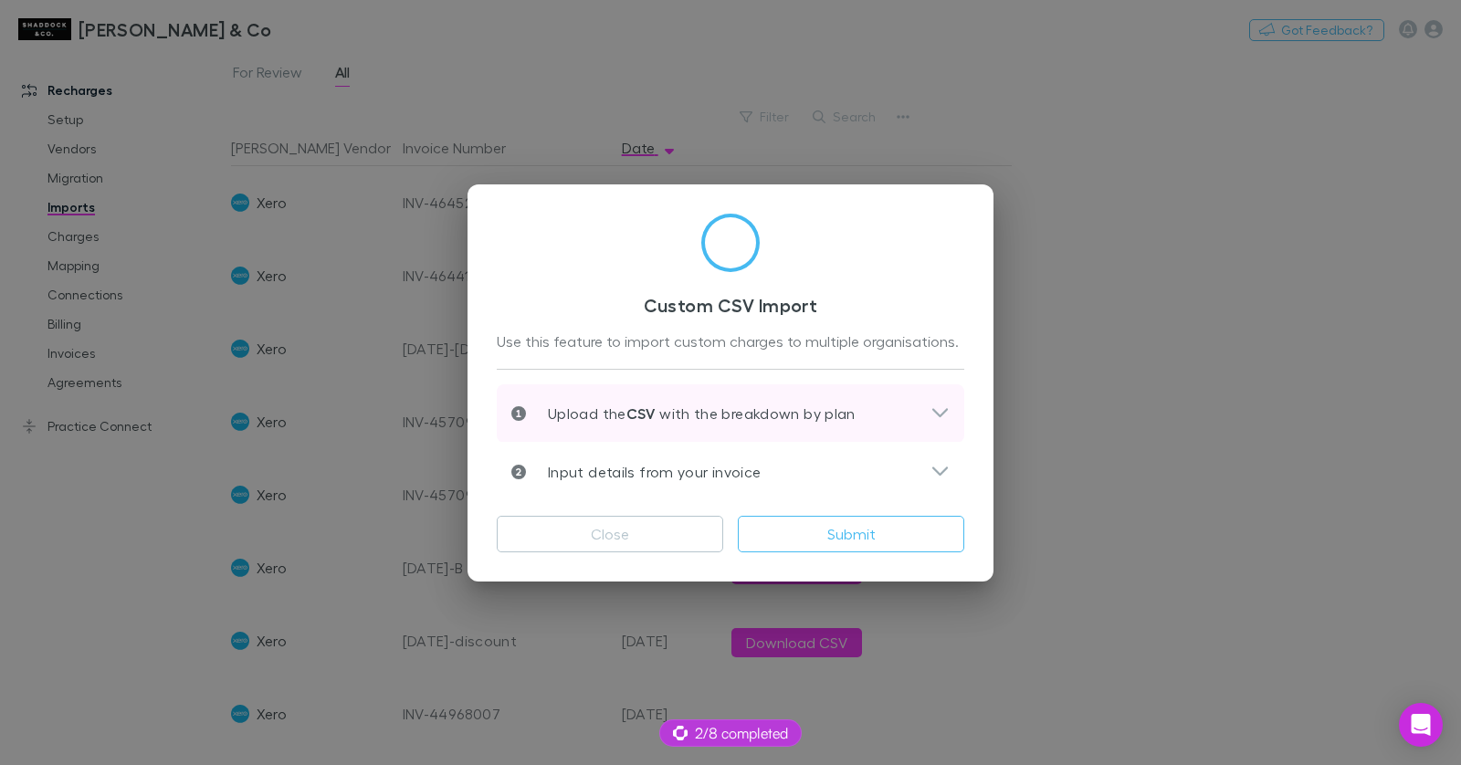
click at [693, 391] on div "Upload the CSV with the breakdown by plan" at bounding box center [730, 413] width 467 height 58
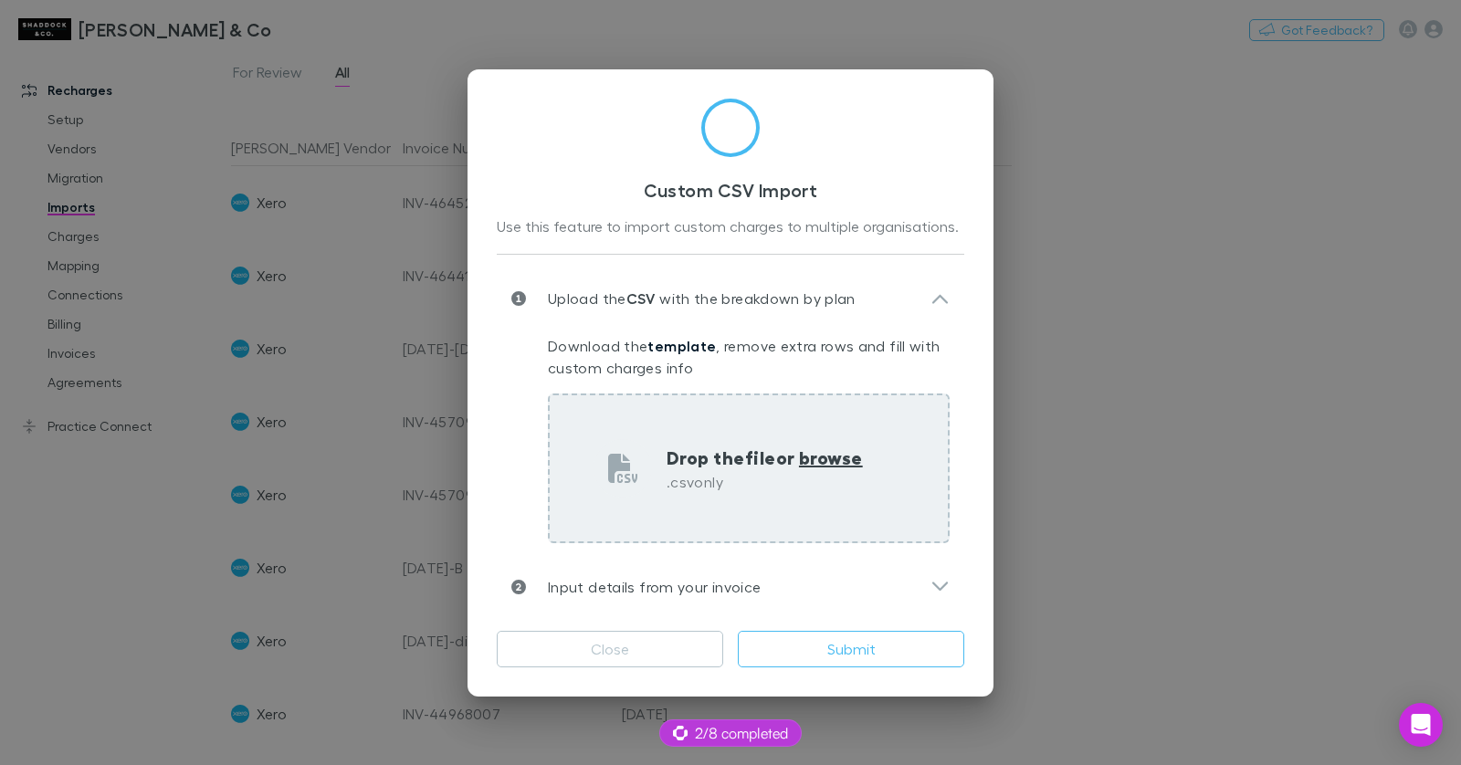
click at [760, 433] on div "Drop the file or browse .csv only" at bounding box center [749, 468] width 402 height 150
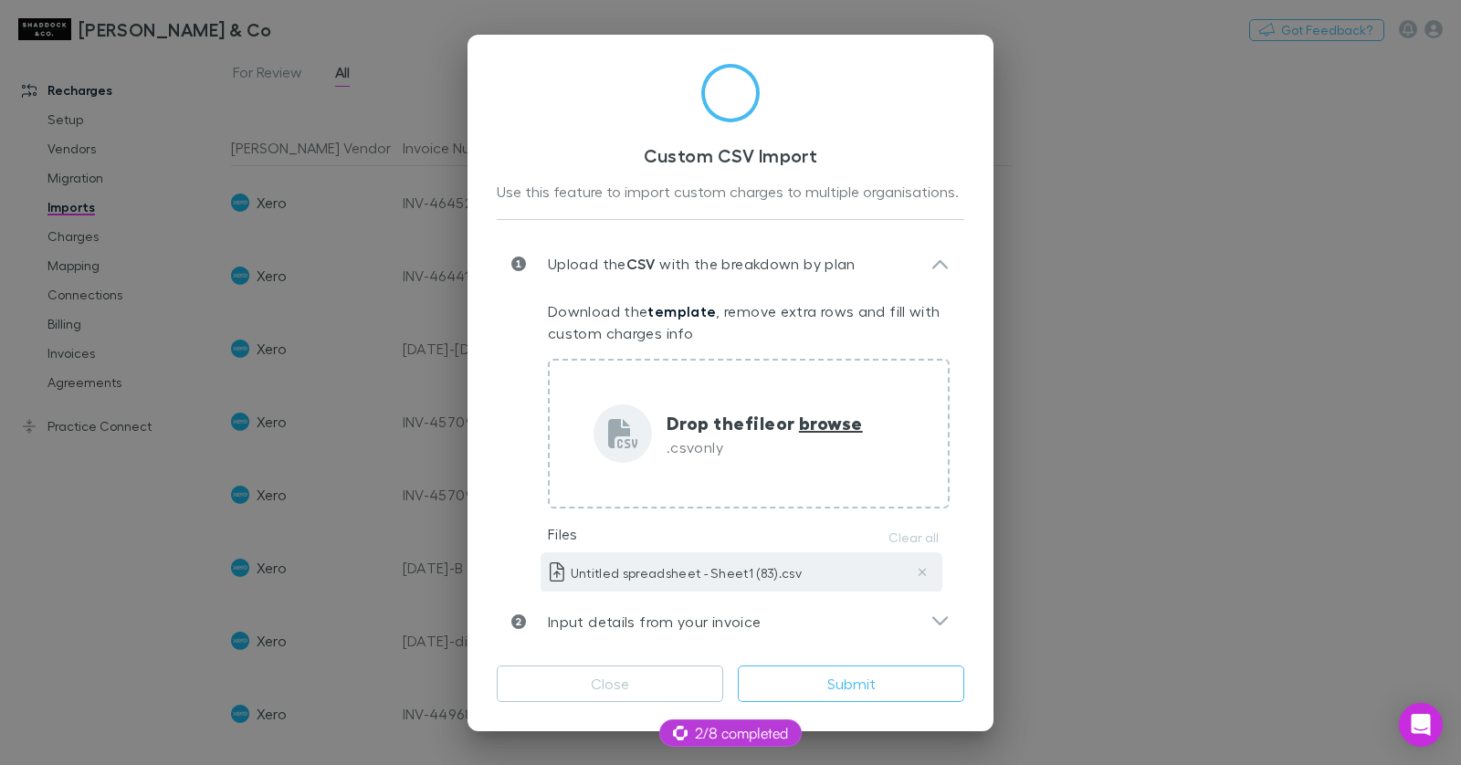
click at [665, 585] on div "Untitled spreadsheet - Sheet1 (83).csv" at bounding box center [741, 572] width 402 height 40
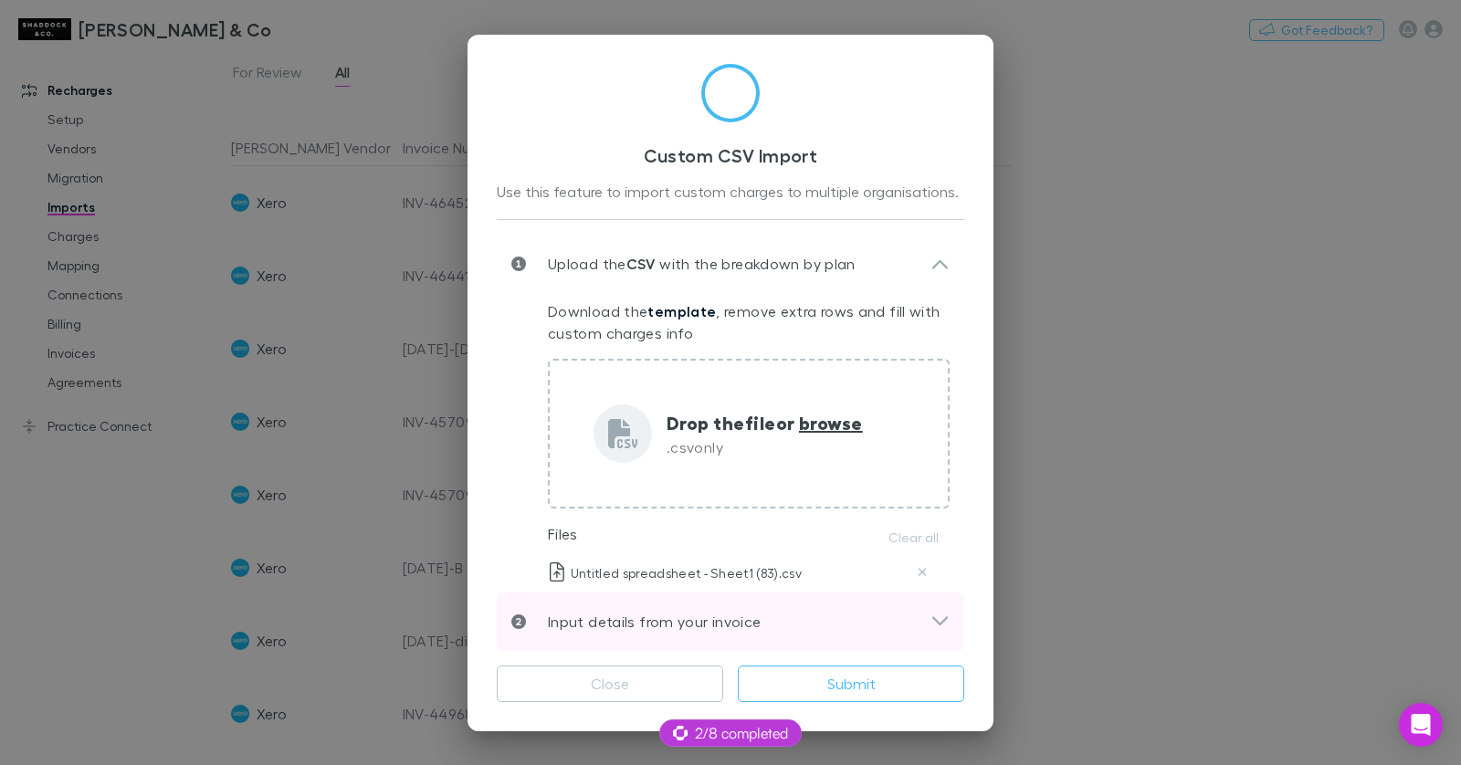
click at [662, 615] on p "Input details from your invoice" at bounding box center [643, 622] width 235 height 22
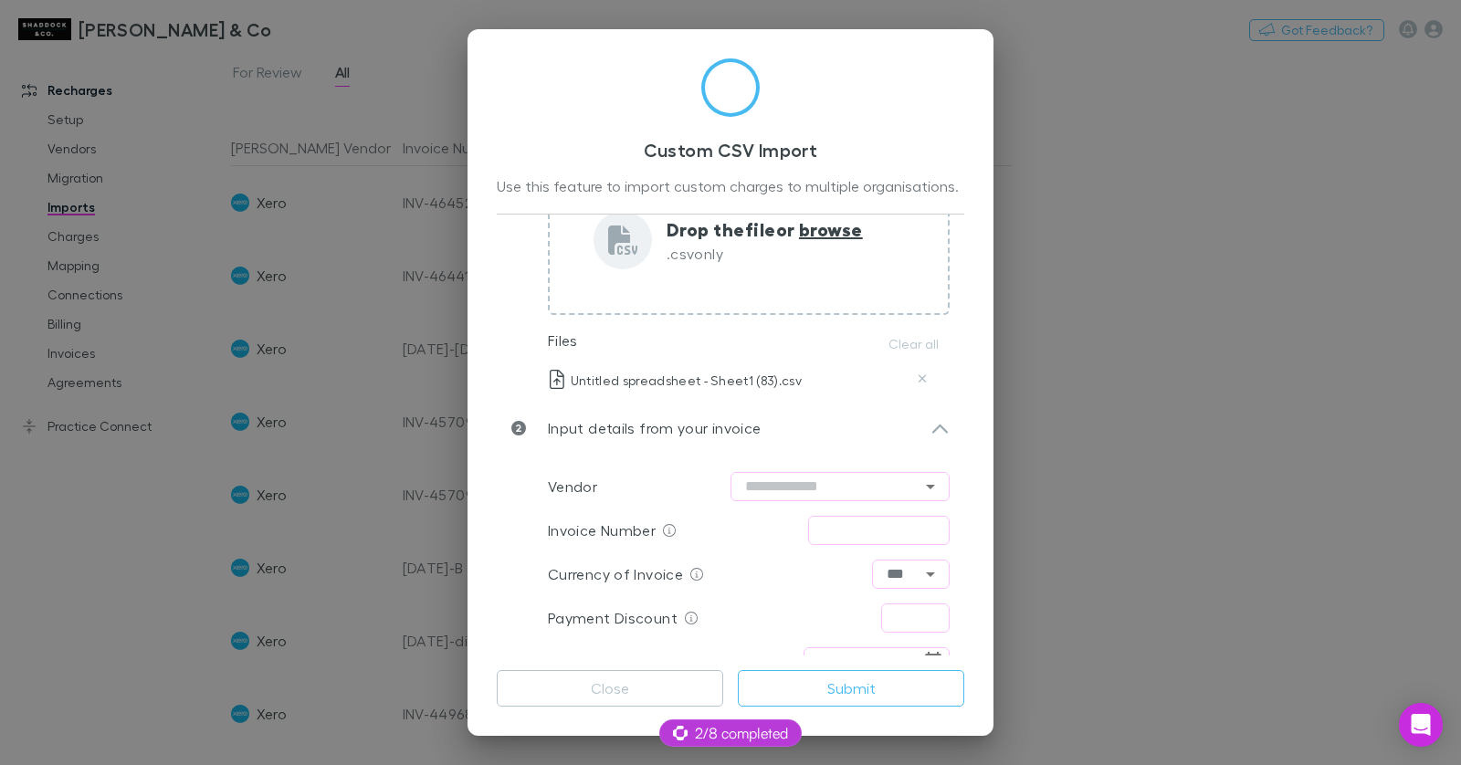
scroll to position [215, 0]
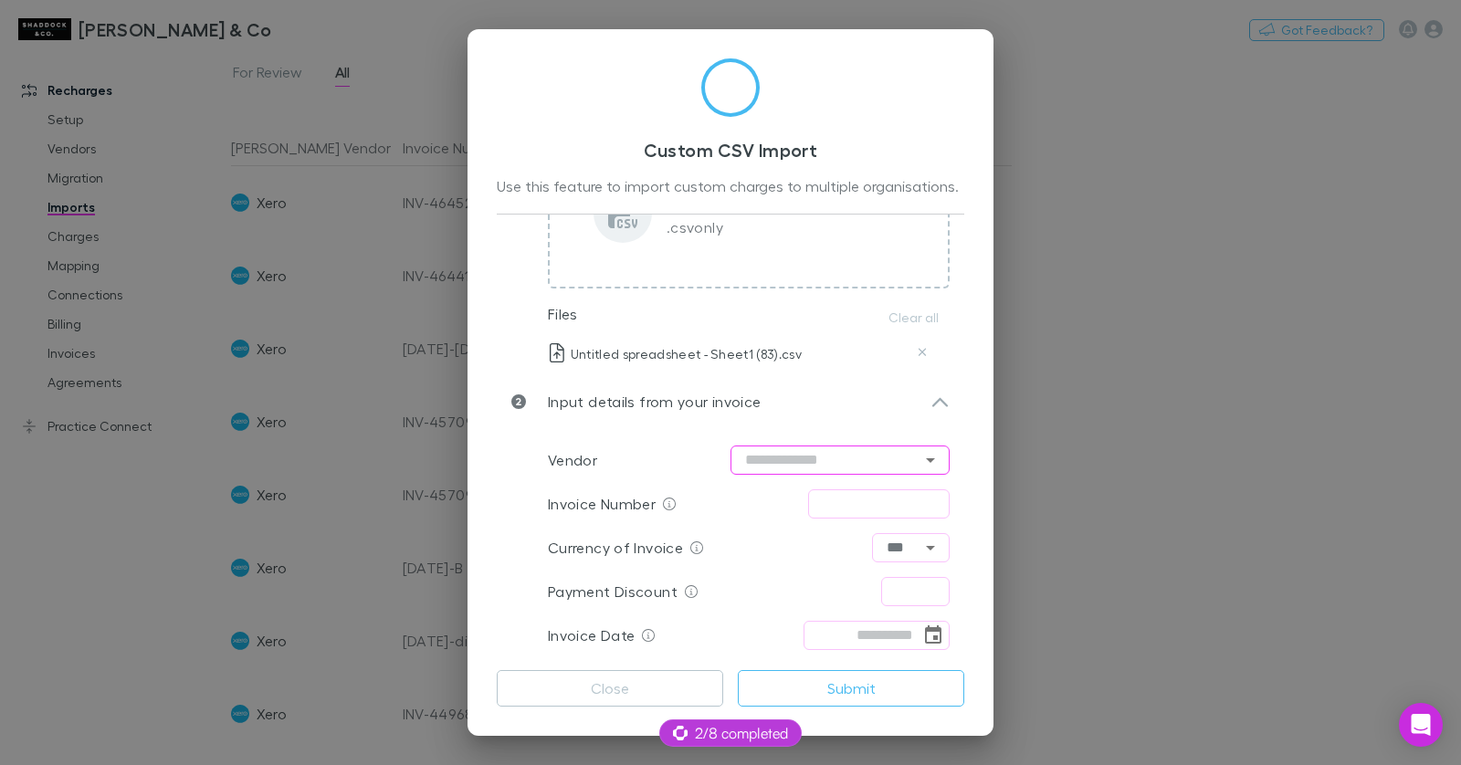
click at [786, 447] on input "text" at bounding box center [839, 459] width 219 height 29
click at [785, 494] on li "Xero" at bounding box center [839, 497] width 219 height 33
type input "****"
click at [837, 495] on input "text" at bounding box center [878, 503] width 141 height 29
paste input "**********"
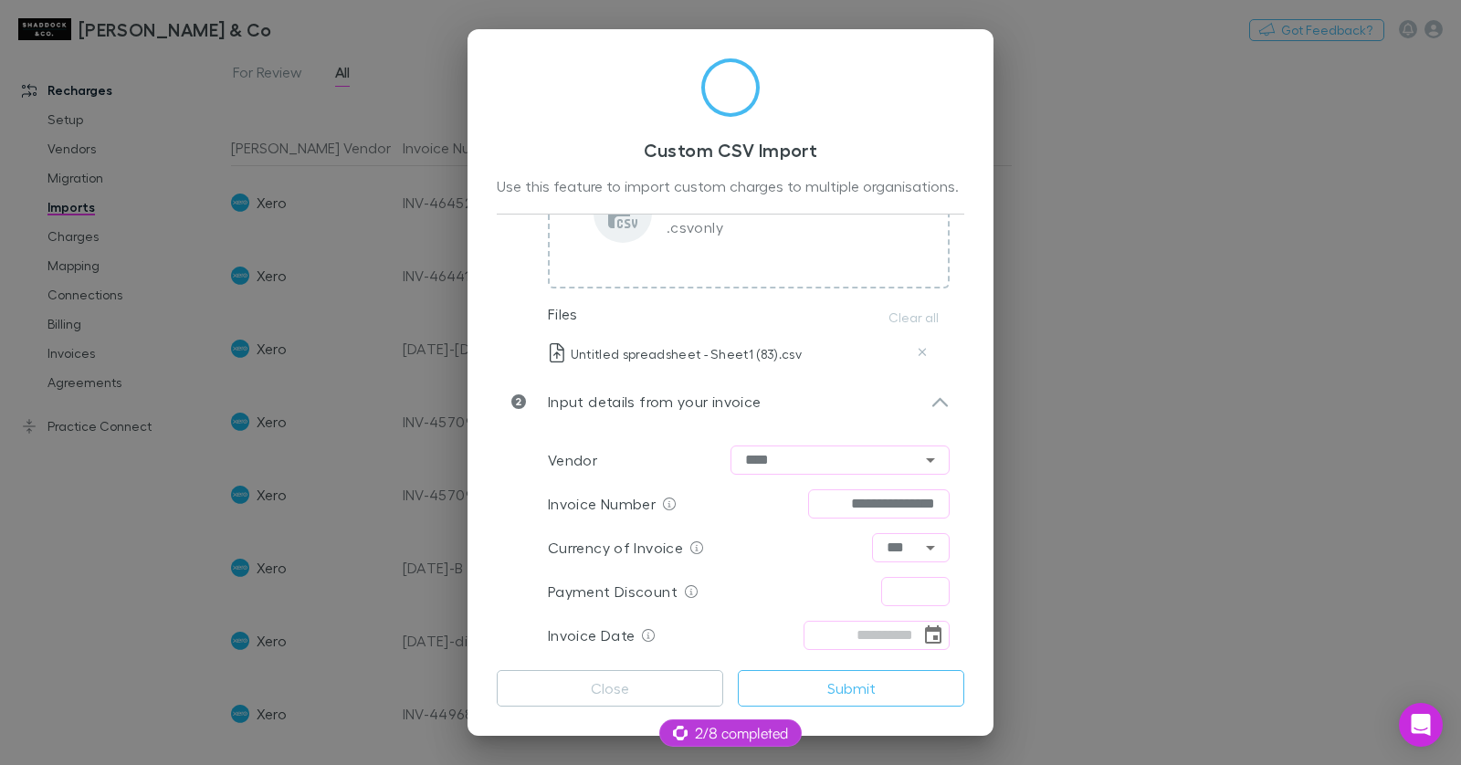
scroll to position [0, 0]
type input "**********"
click at [907, 637] on input "tel" at bounding box center [861, 635] width 117 height 29
click at [942, 634] on icon "Choose date" at bounding box center [933, 635] width 22 height 22
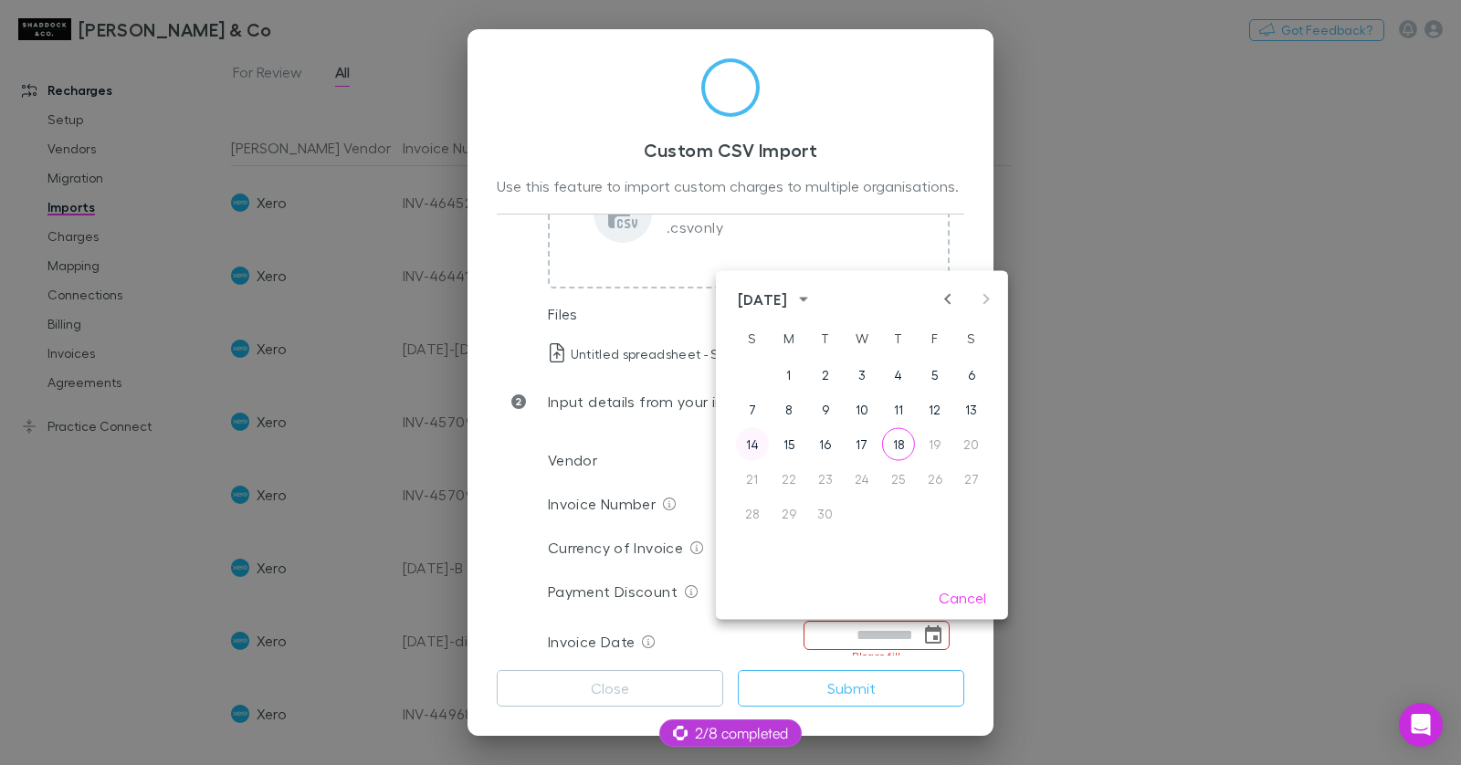
click at [758, 441] on button "14" at bounding box center [752, 444] width 33 height 33
type input "**********"
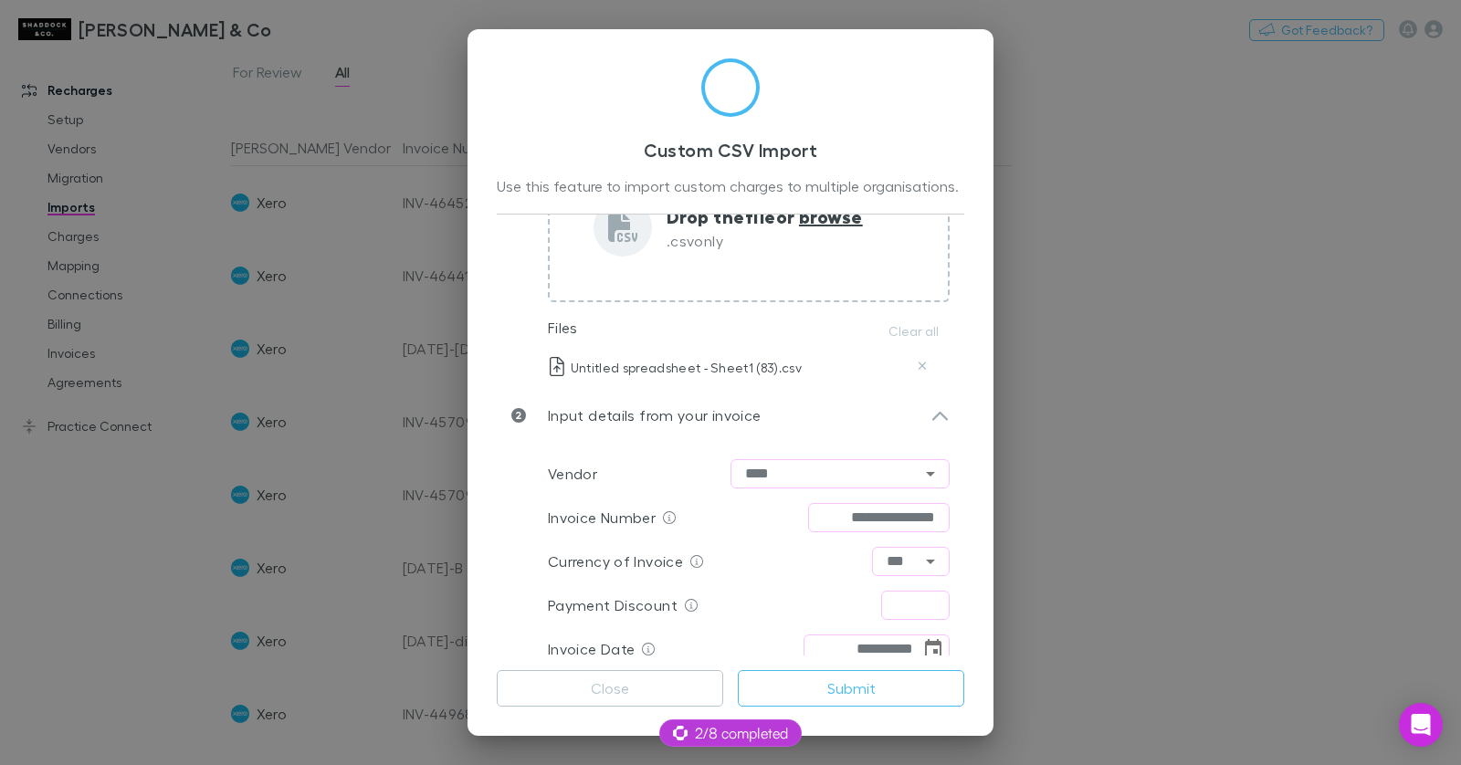
scroll to position [215, 0]
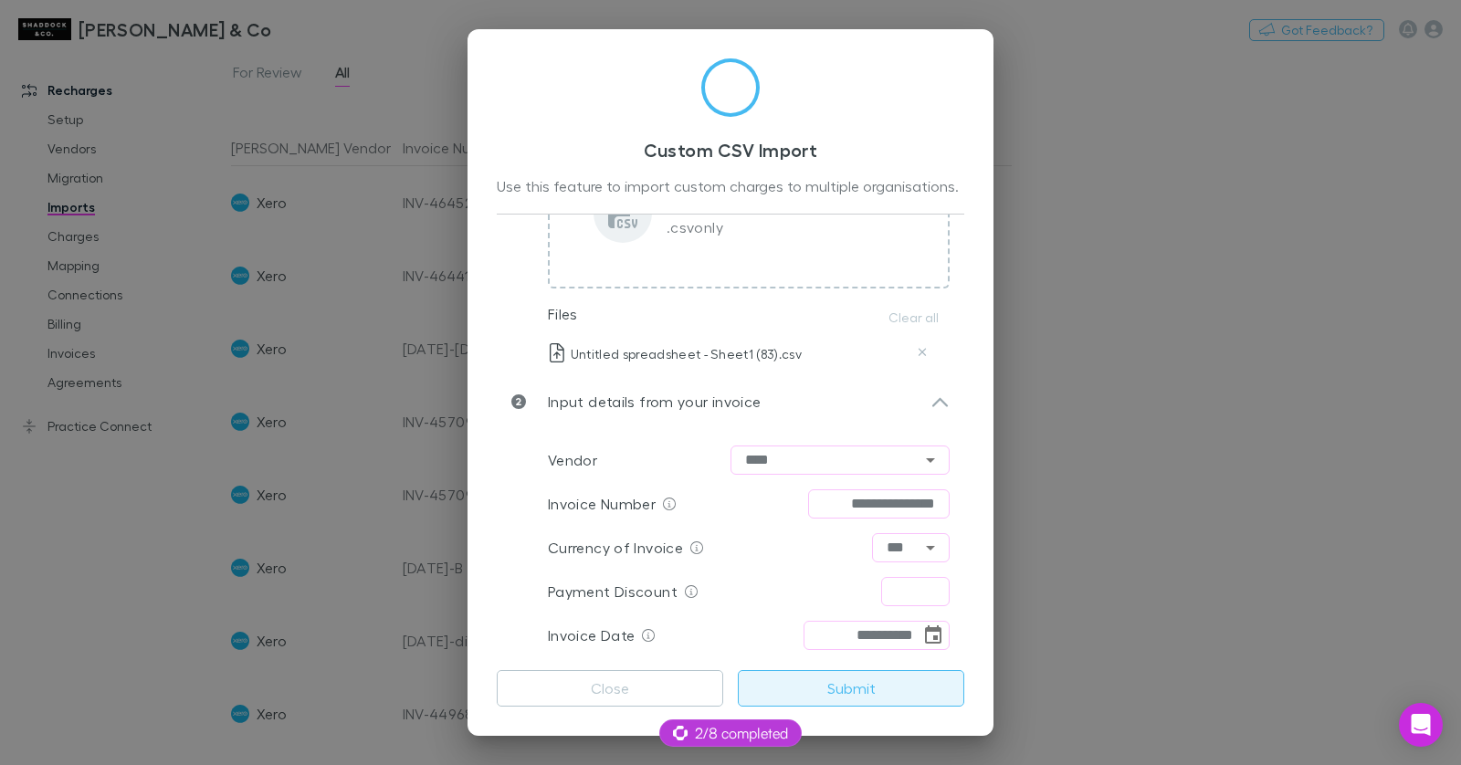
click at [901, 684] on button "Submit" at bounding box center [851, 688] width 226 height 37
click at [924, 598] on input "text" at bounding box center [915, 591] width 68 height 29
type input "****"
click at [901, 683] on button "Submit" at bounding box center [851, 688] width 226 height 37
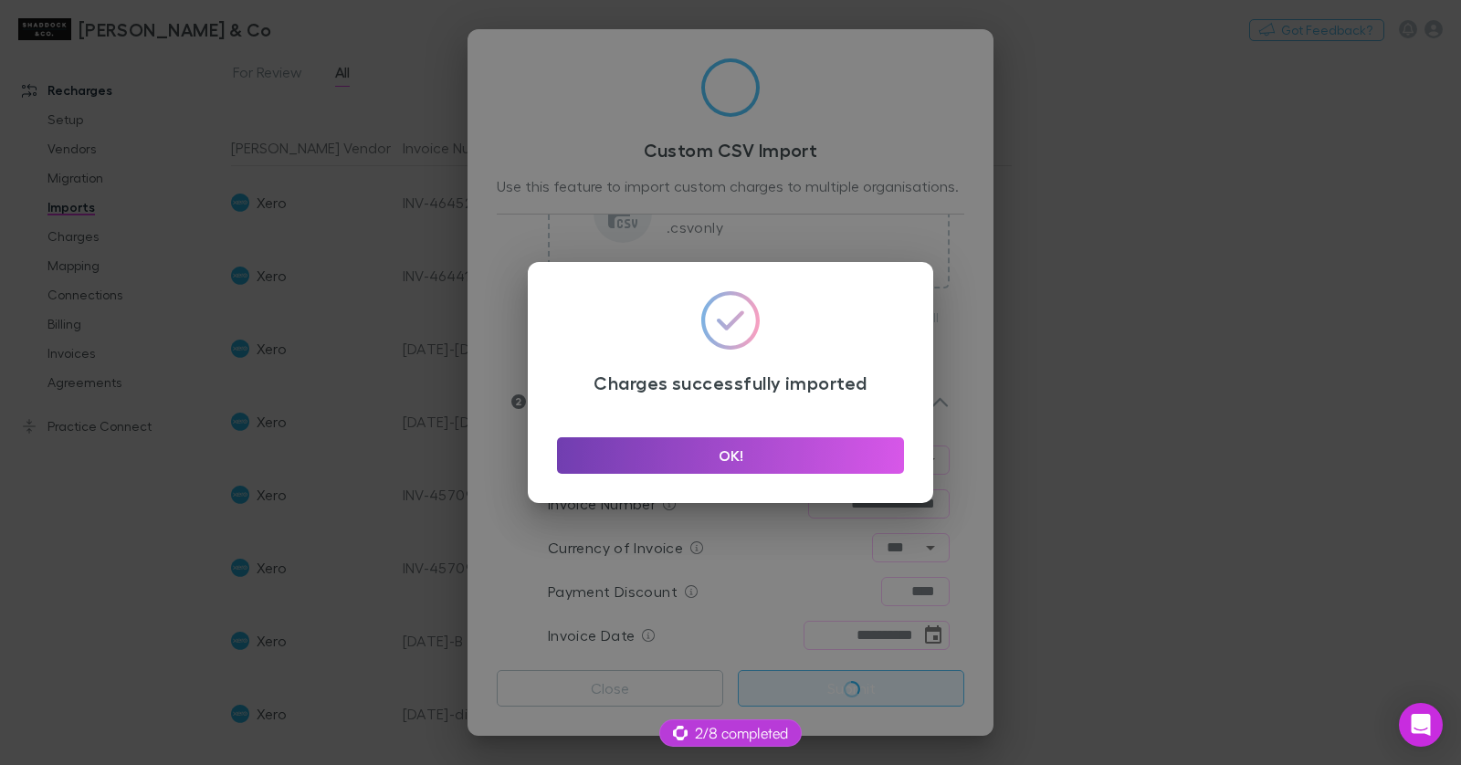
click at [777, 464] on button "OK!" at bounding box center [730, 455] width 347 height 37
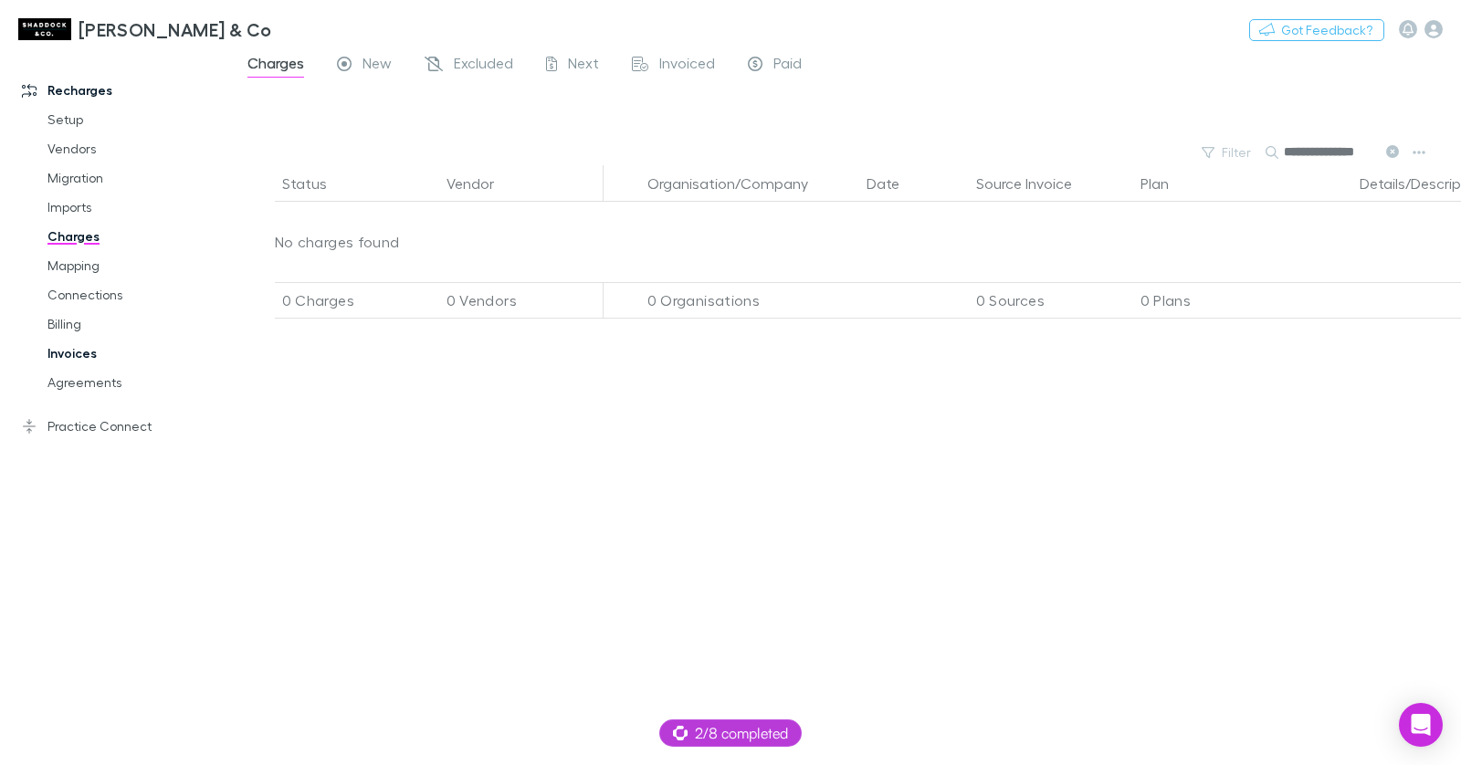
click at [75, 356] on link "Invoices" at bounding box center [128, 353] width 198 height 29
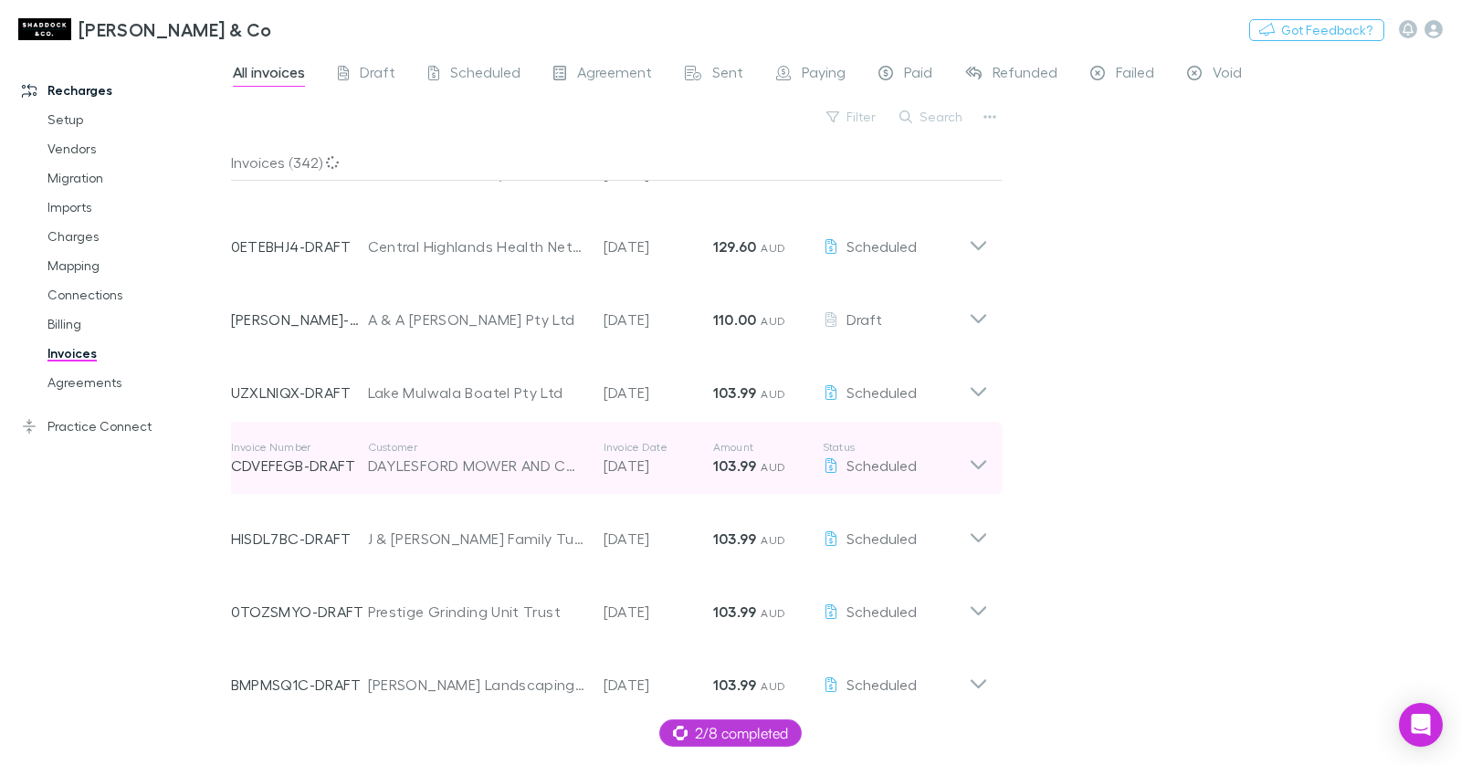
scroll to position [1663, 0]
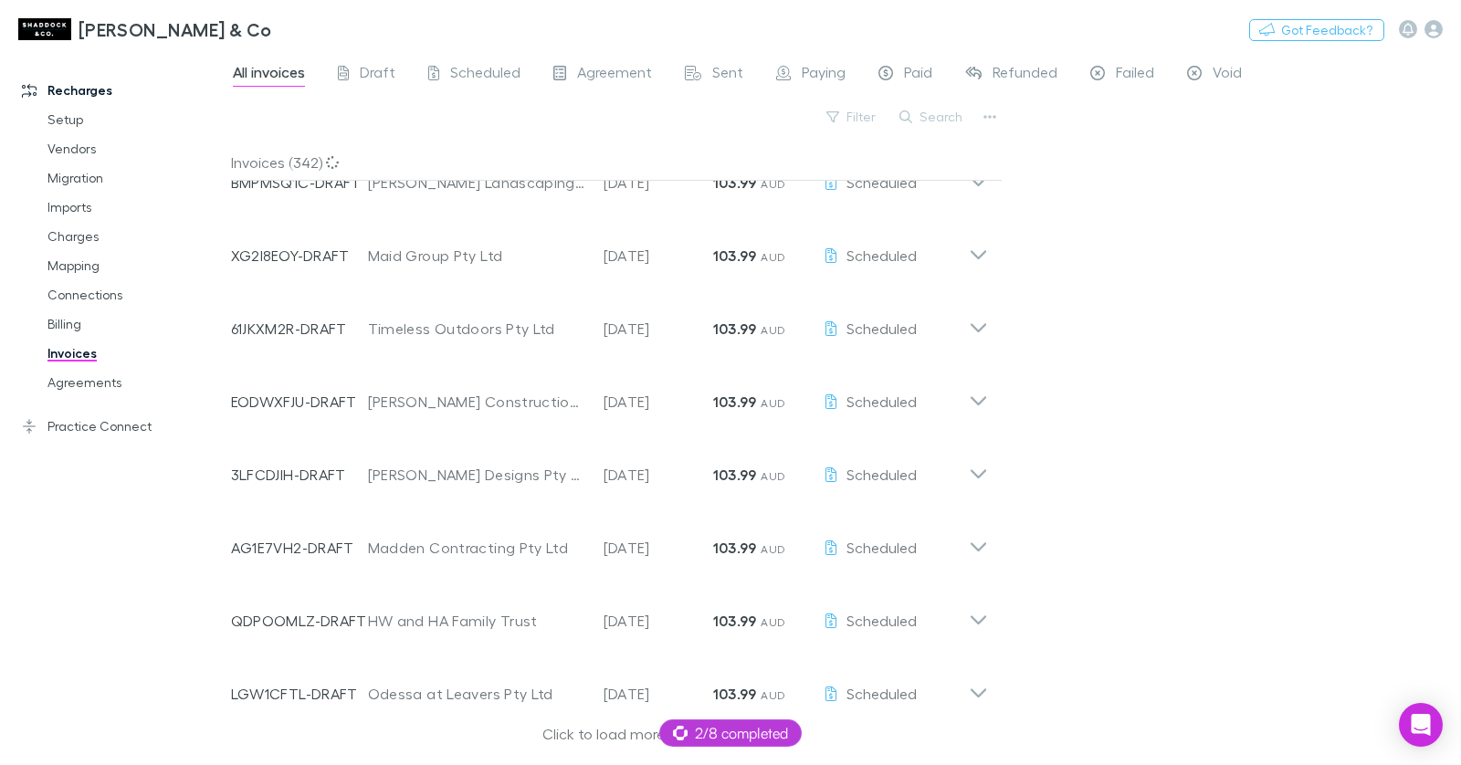
click at [581, 743] on div "Click to load more..." at bounding box center [609, 736] width 757 height 27
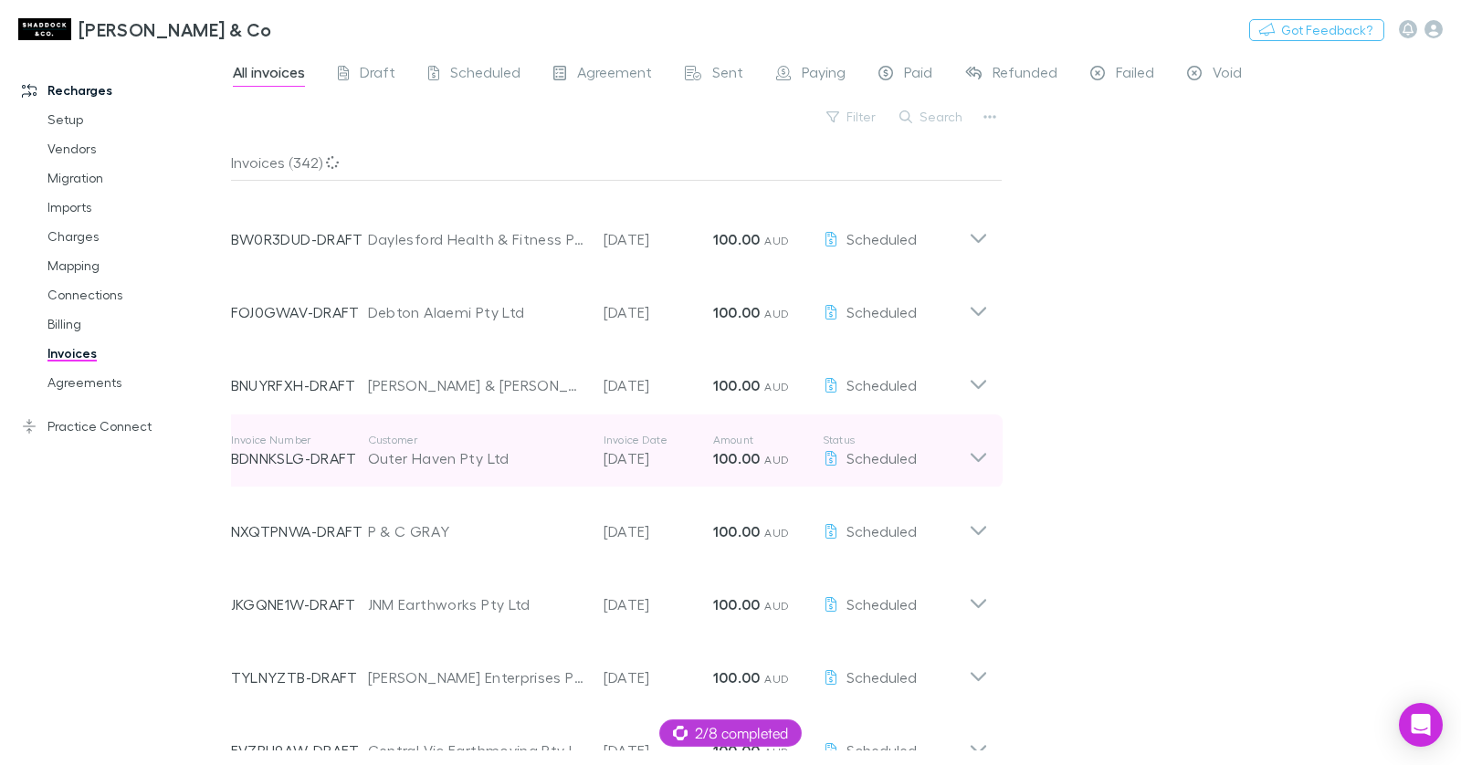
scroll to position [3869, 0]
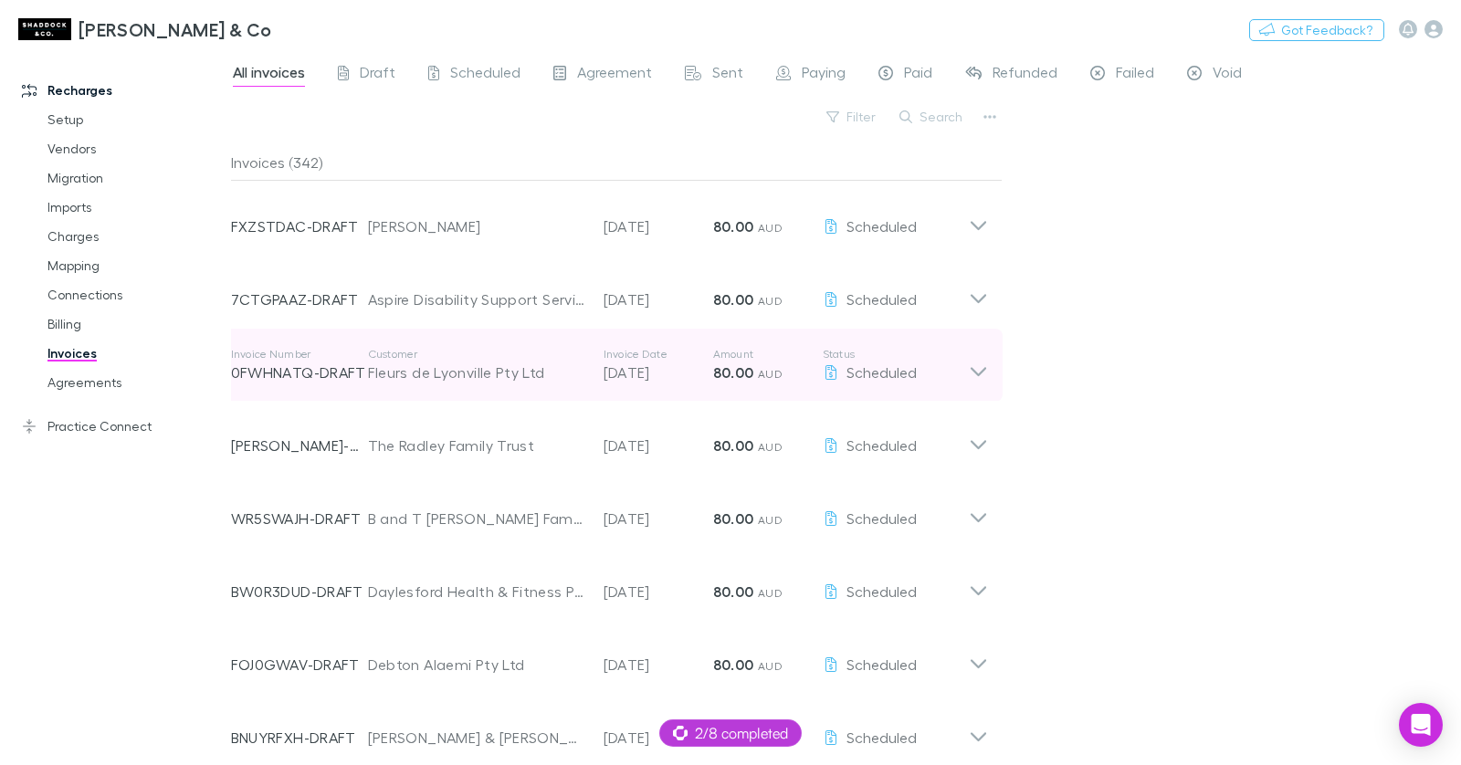
click at [491, 383] on div "Fleurs de Lyonville Pty Ltd" at bounding box center [476, 372] width 217 height 22
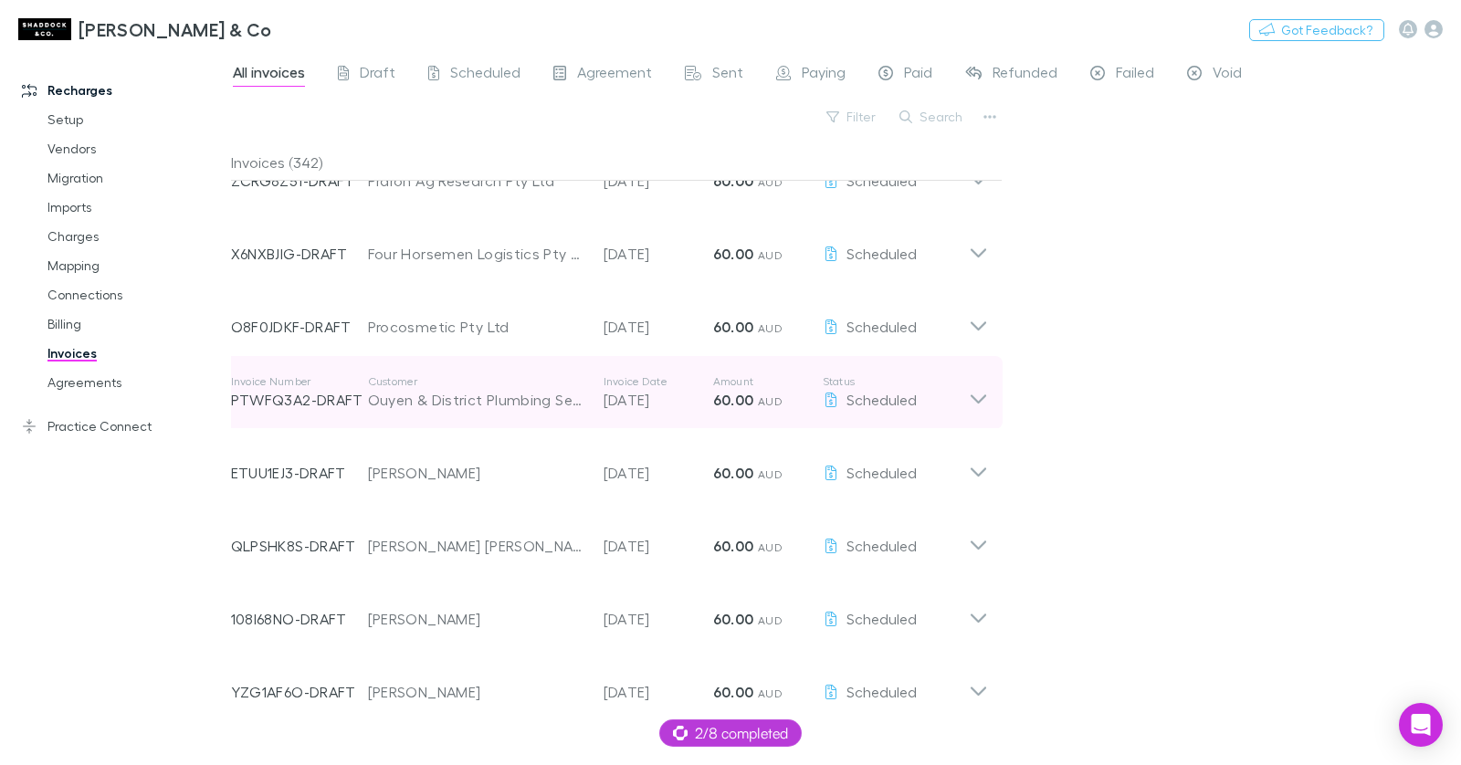
scroll to position [6341, 0]
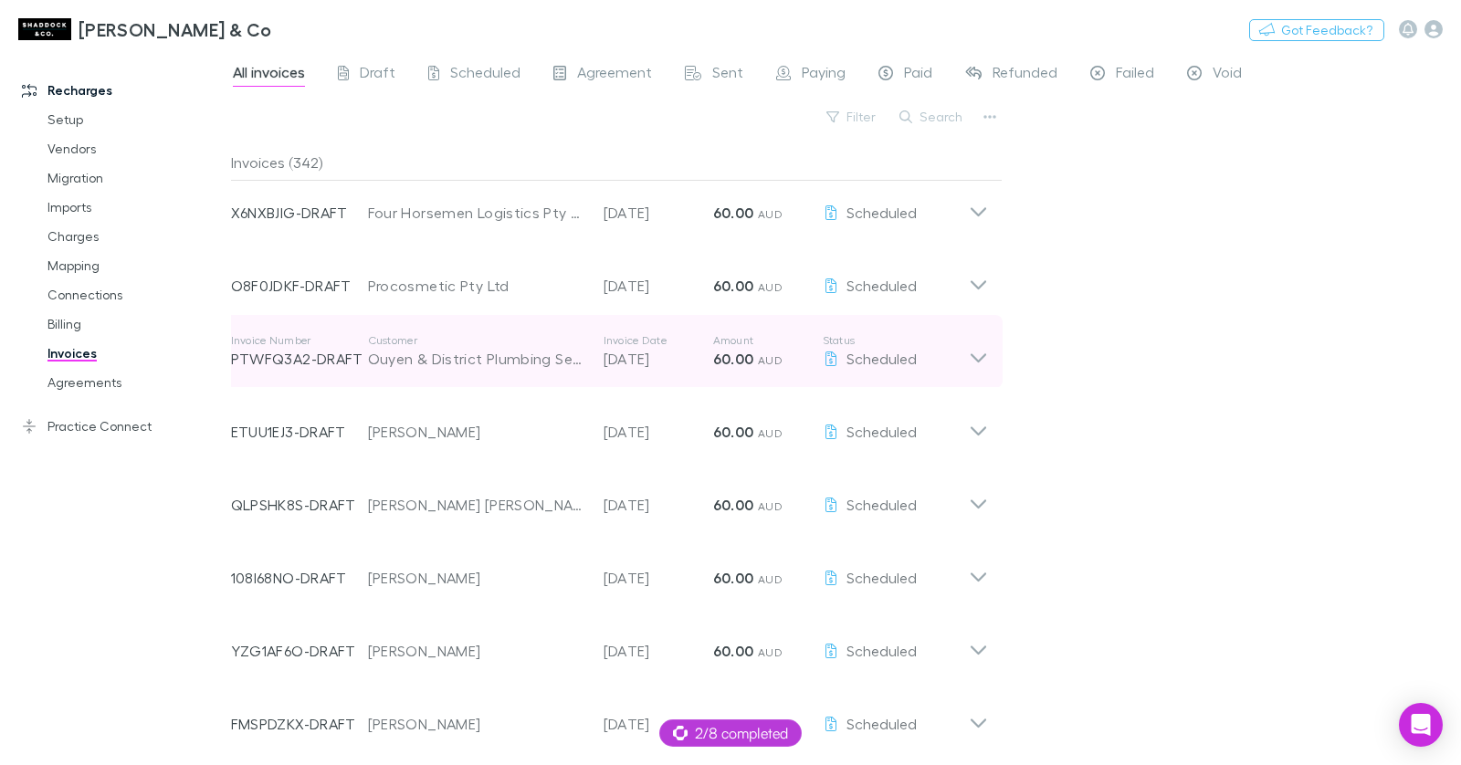
click at [396, 384] on div "Invoice Number PTWFQ3A2-DRAFT Customer Ouyen & District Plumbing Service Pty Lt…" at bounding box center [600, 352] width 738 height 66
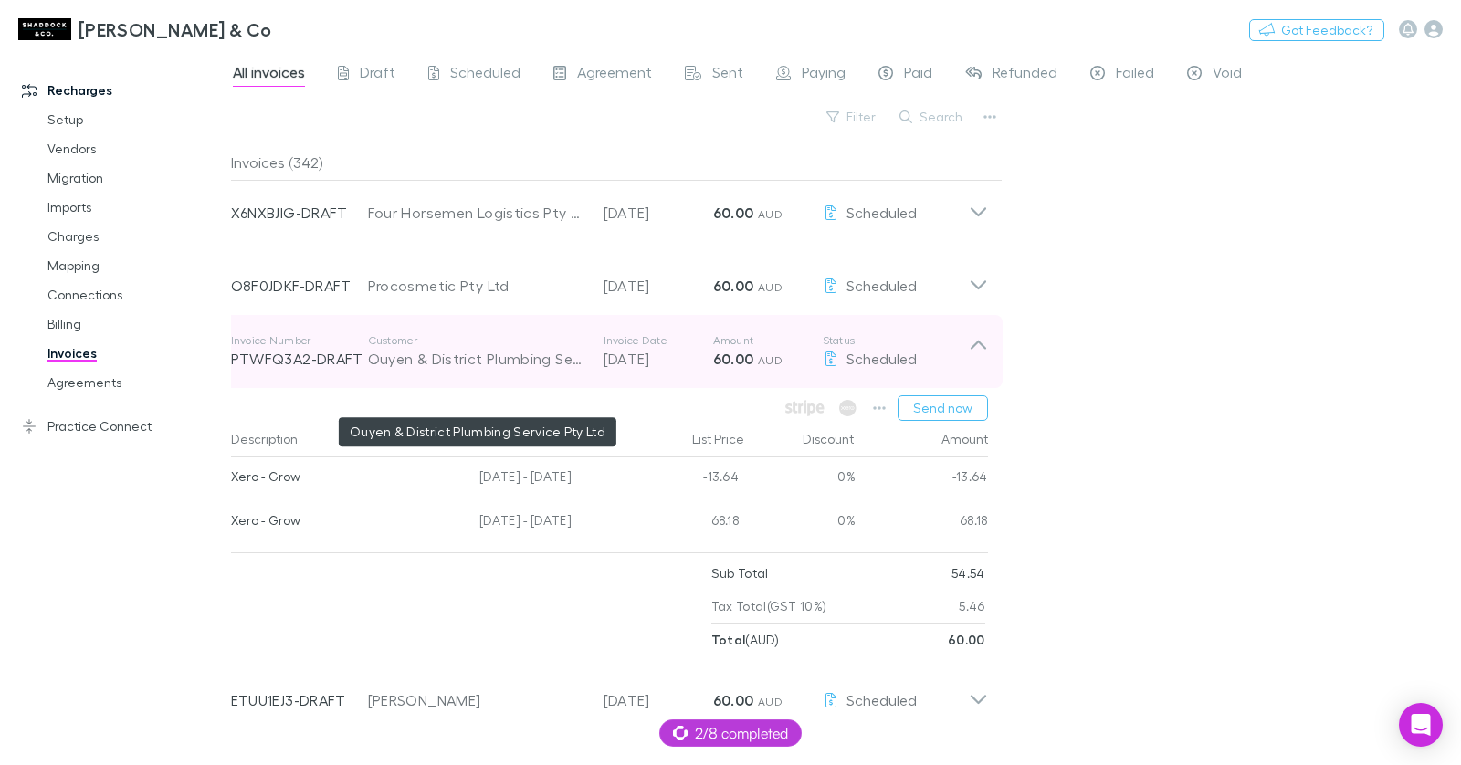
click at [397, 370] on div "Ouyen & District Plumbing Service Pty Ltd" at bounding box center [476, 359] width 217 height 22
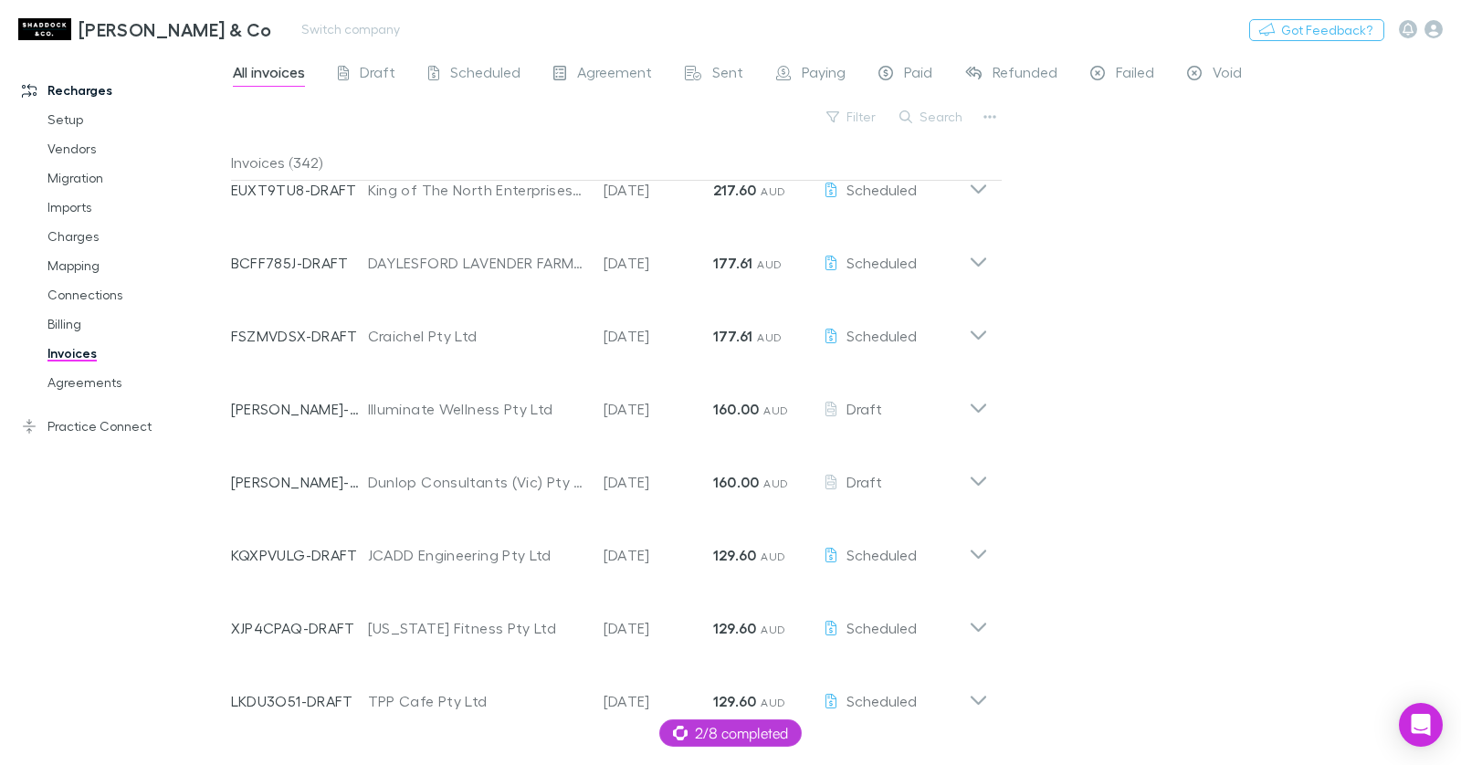
scroll to position [0, 0]
